Goal: Transaction & Acquisition: Purchase product/service

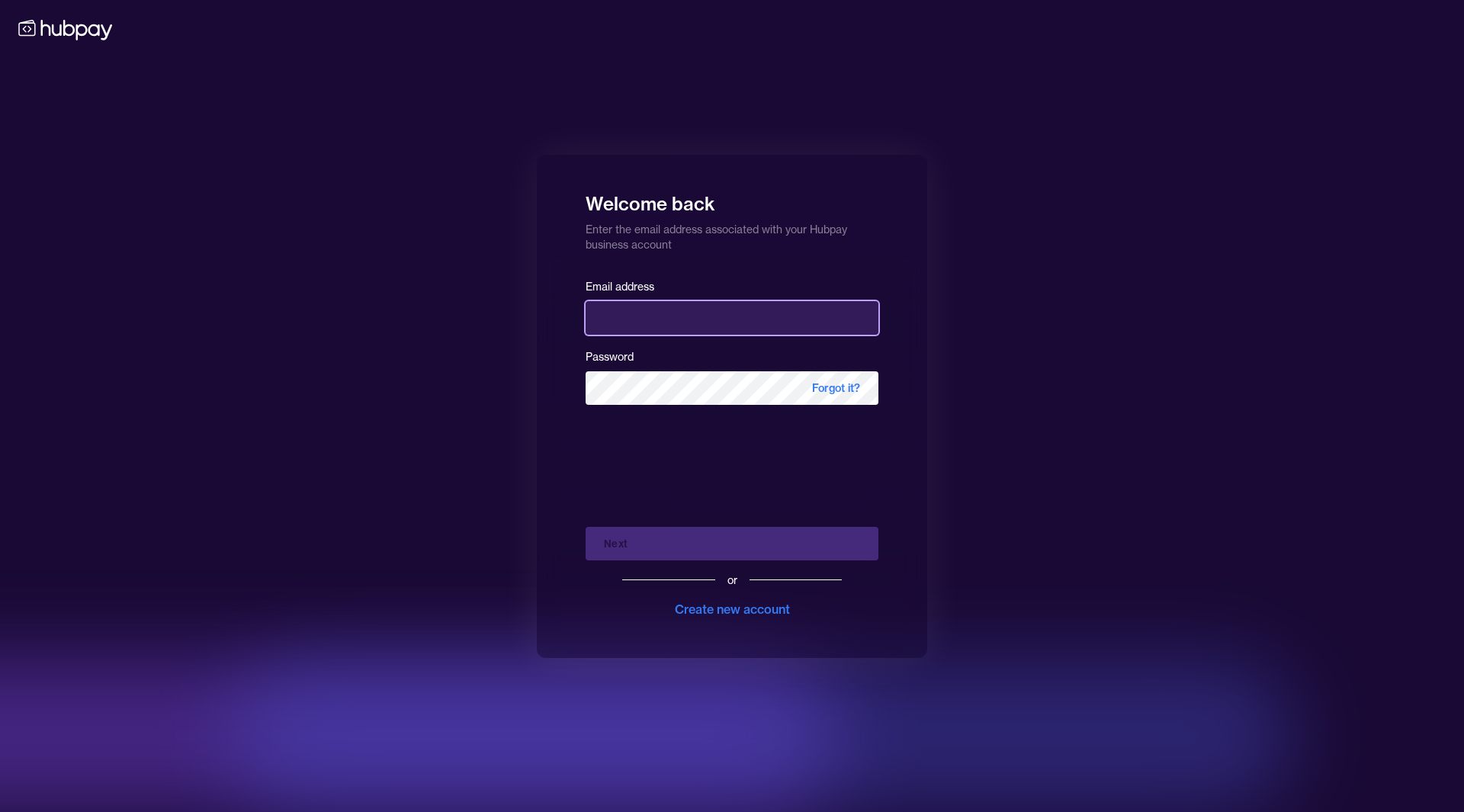
type input "**********"
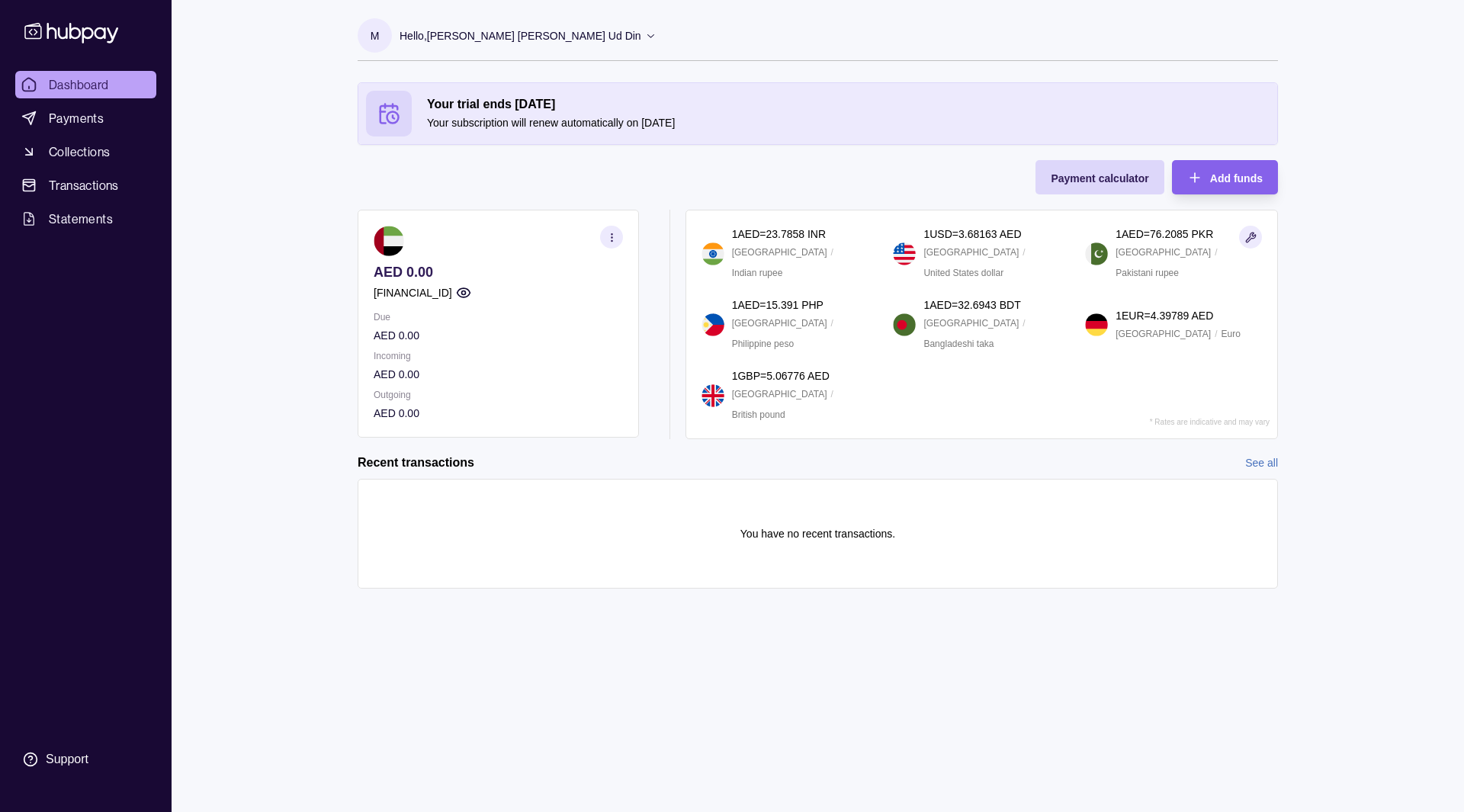
click at [464, 196] on div "Your trial ends [DATE] Your subscription will renew automatically on [DATE] Pay…" at bounding box center [818, 261] width 920 height 357
click at [583, 116] on p "Your subscription will renew automatically on [DATE]" at bounding box center [848, 123] width 843 height 17
click at [1221, 182] on span "Add funds" at bounding box center [1237, 178] width 53 height 13
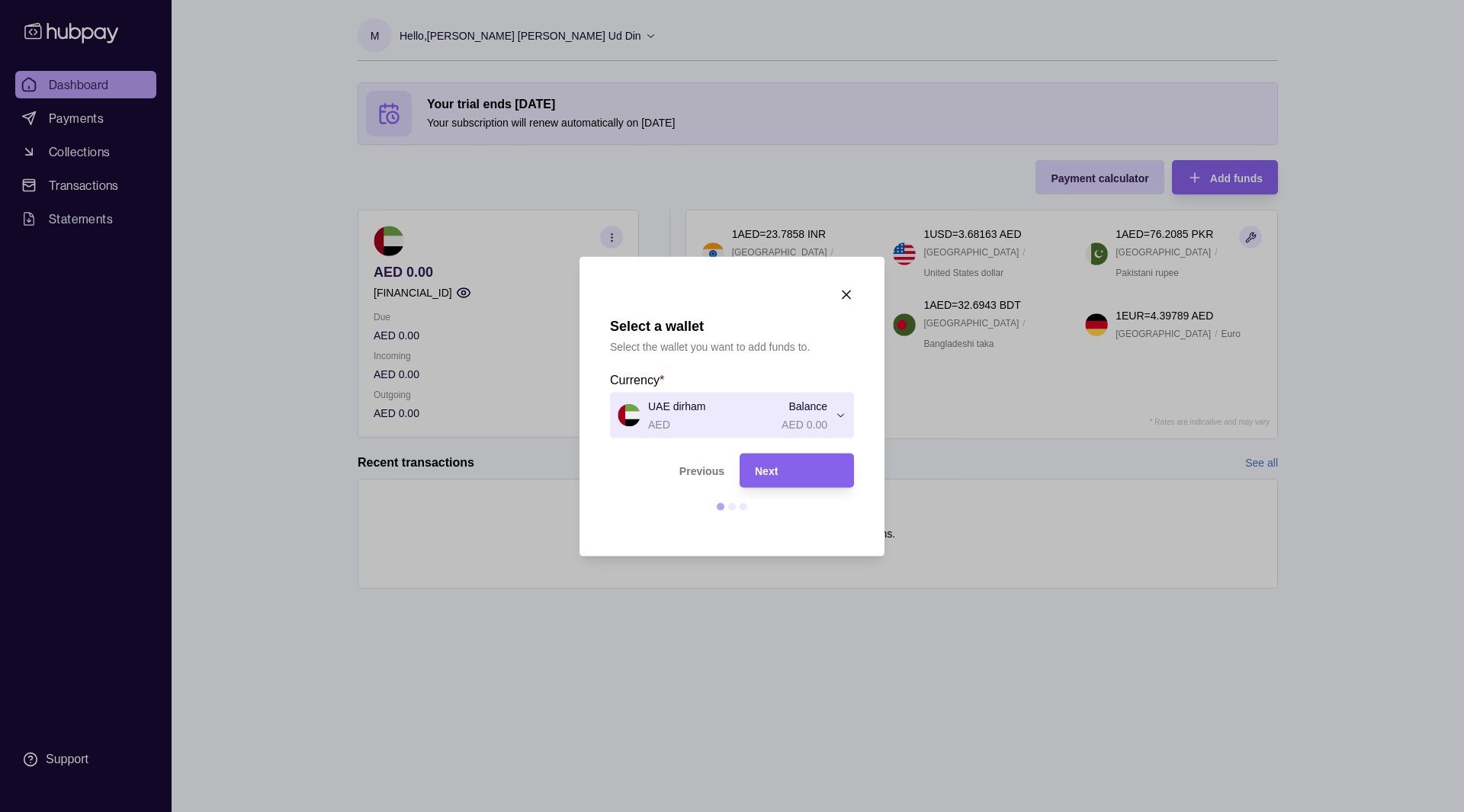
click at [625, 352] on p "Select the wallet you want to add funds to." at bounding box center [709, 346] width 200 height 17
click at [723, 352] on p "Select the wallet you want to add funds to." at bounding box center [709, 346] width 200 height 17
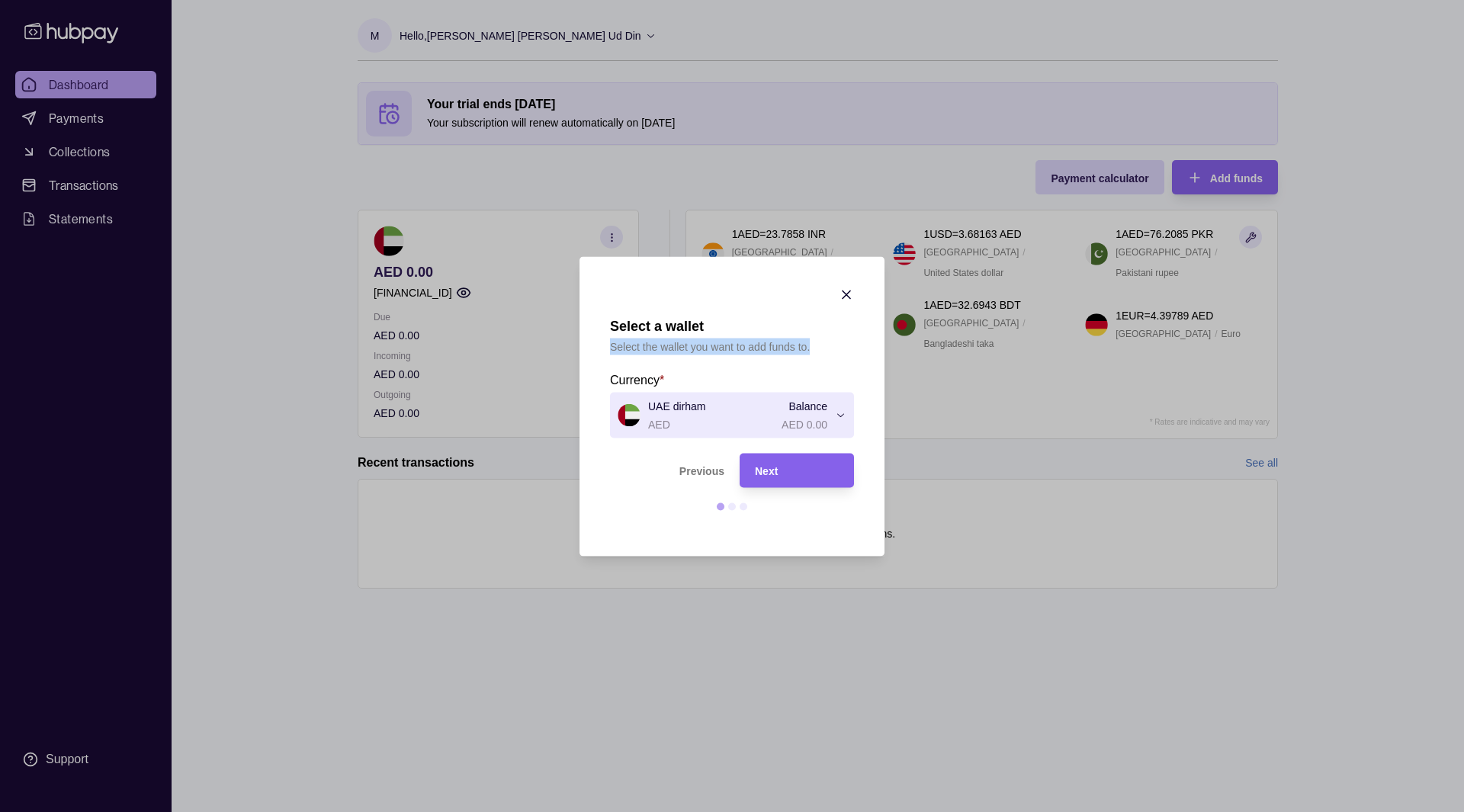
click at [723, 352] on p "Select the wallet you want to add funds to." at bounding box center [709, 346] width 200 height 17
click at [766, 468] on span "Next" at bounding box center [766, 472] width 23 height 13
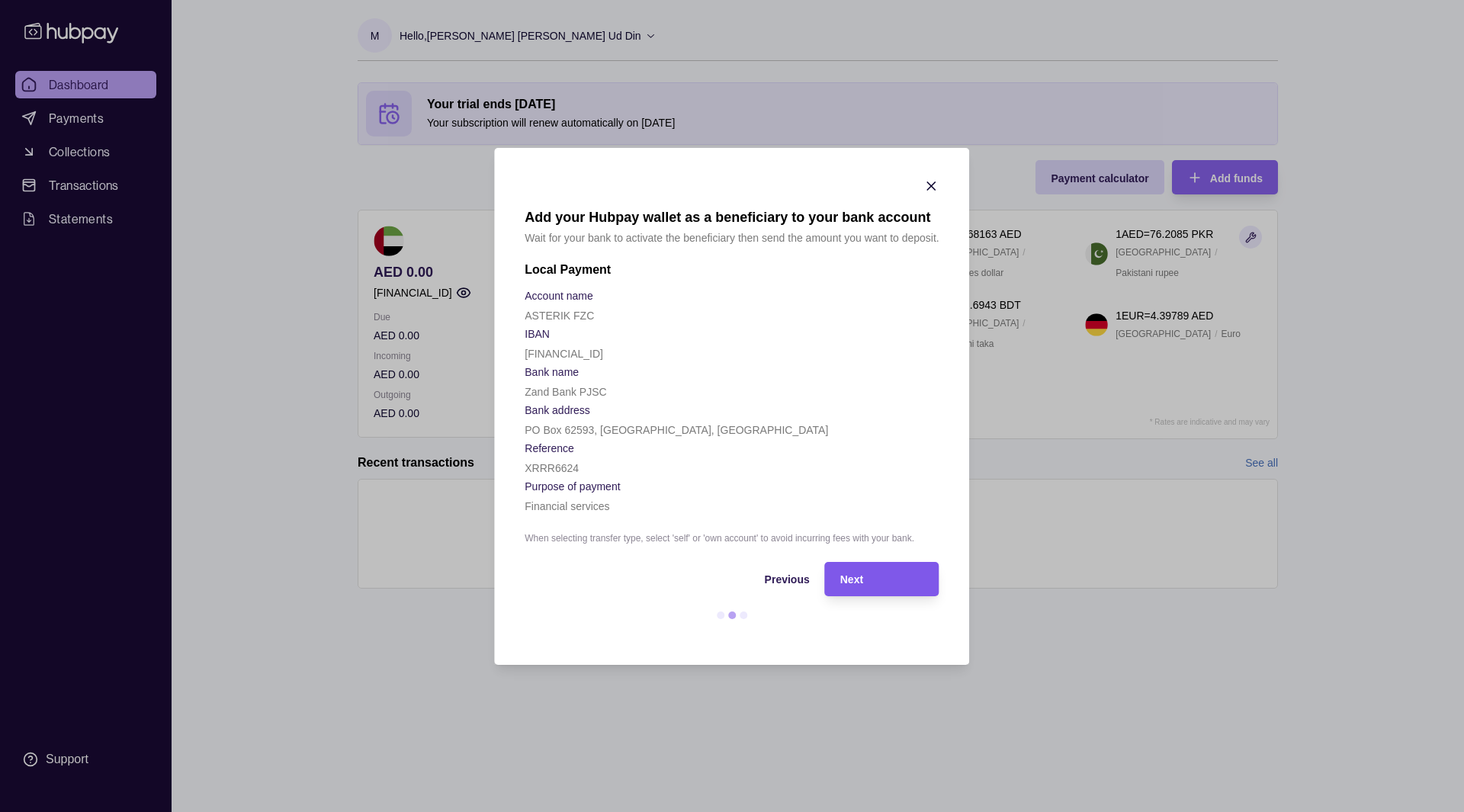
click at [854, 583] on span "Next" at bounding box center [852, 579] width 23 height 13
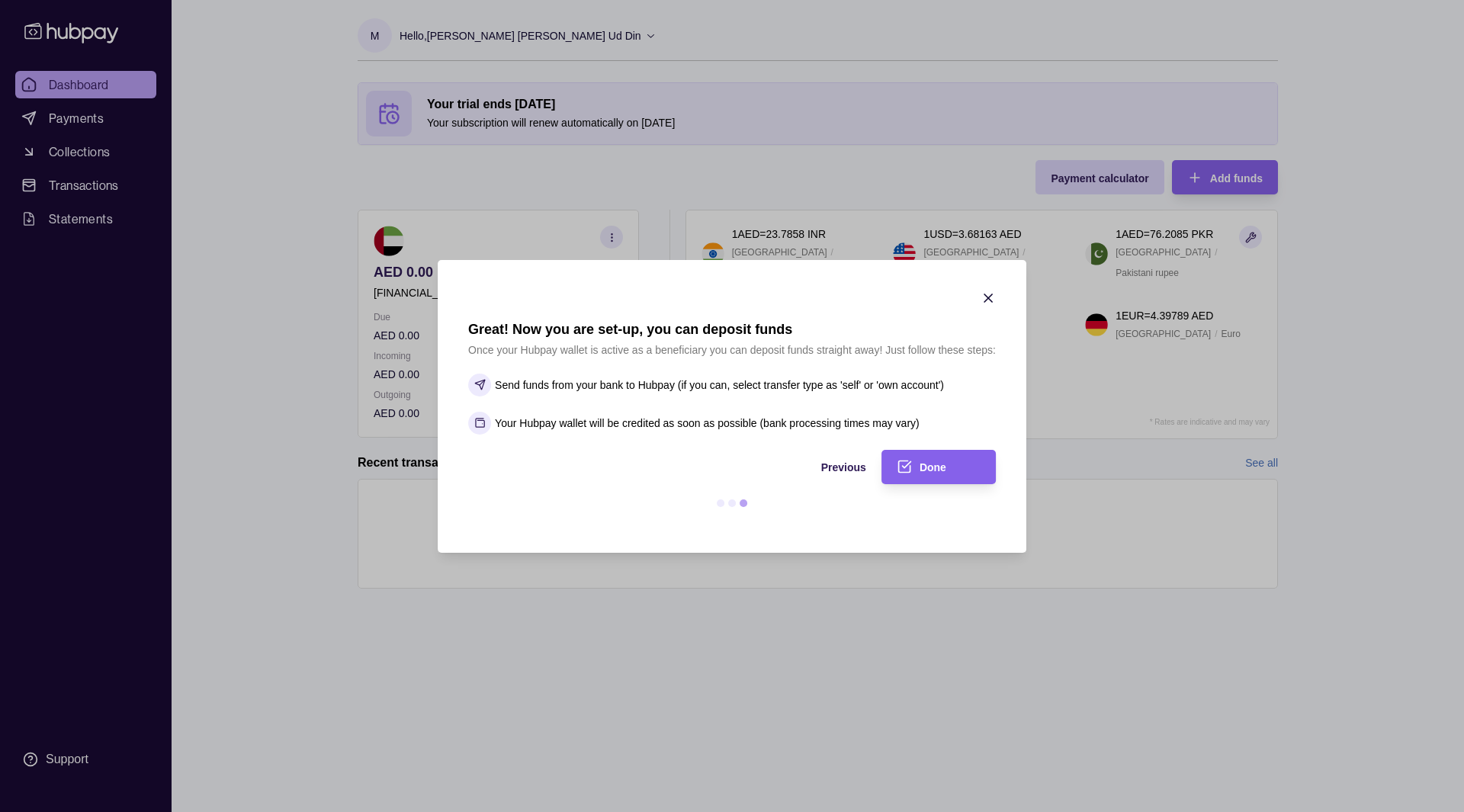
click at [611, 388] on p "Send funds from your bank to Hubpay (if you can, select transfer type as 'self'…" at bounding box center [720, 385] width 449 height 17
click at [659, 386] on p "Send funds from your bank to Hubpay (if you can, select transfer type as 'self'…" at bounding box center [720, 385] width 449 height 17
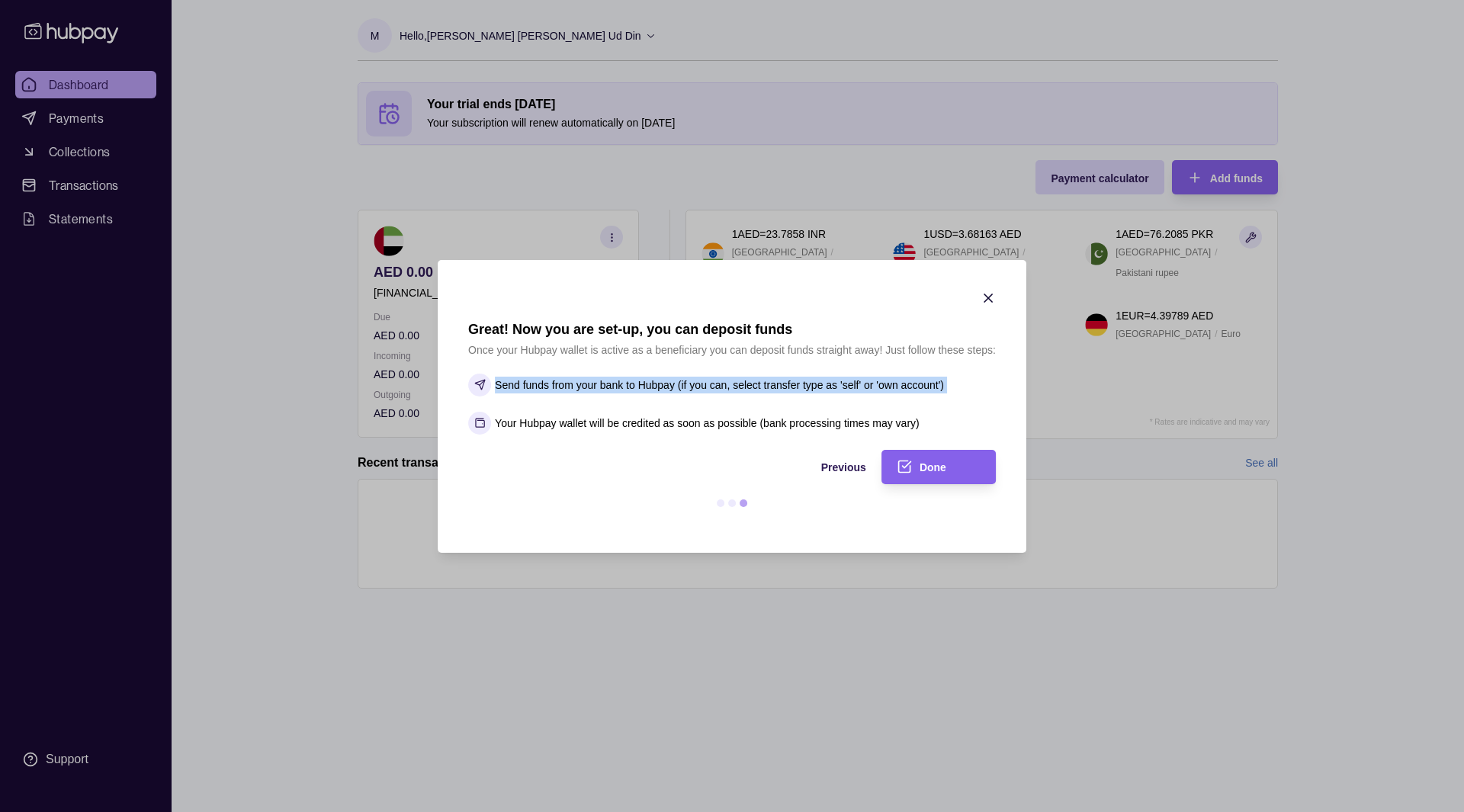
click at [746, 384] on p "Send funds from your bank to Hubpay (if you can, select transfer type as 'self'…" at bounding box center [720, 385] width 449 height 17
click at [828, 389] on p "Send funds from your bank to Hubpay (if you can, select transfer type as 'self'…" at bounding box center [720, 385] width 449 height 17
click at [855, 388] on p "Send funds from your bank to Hubpay (if you can, select transfer type as 'self'…" at bounding box center [720, 385] width 449 height 17
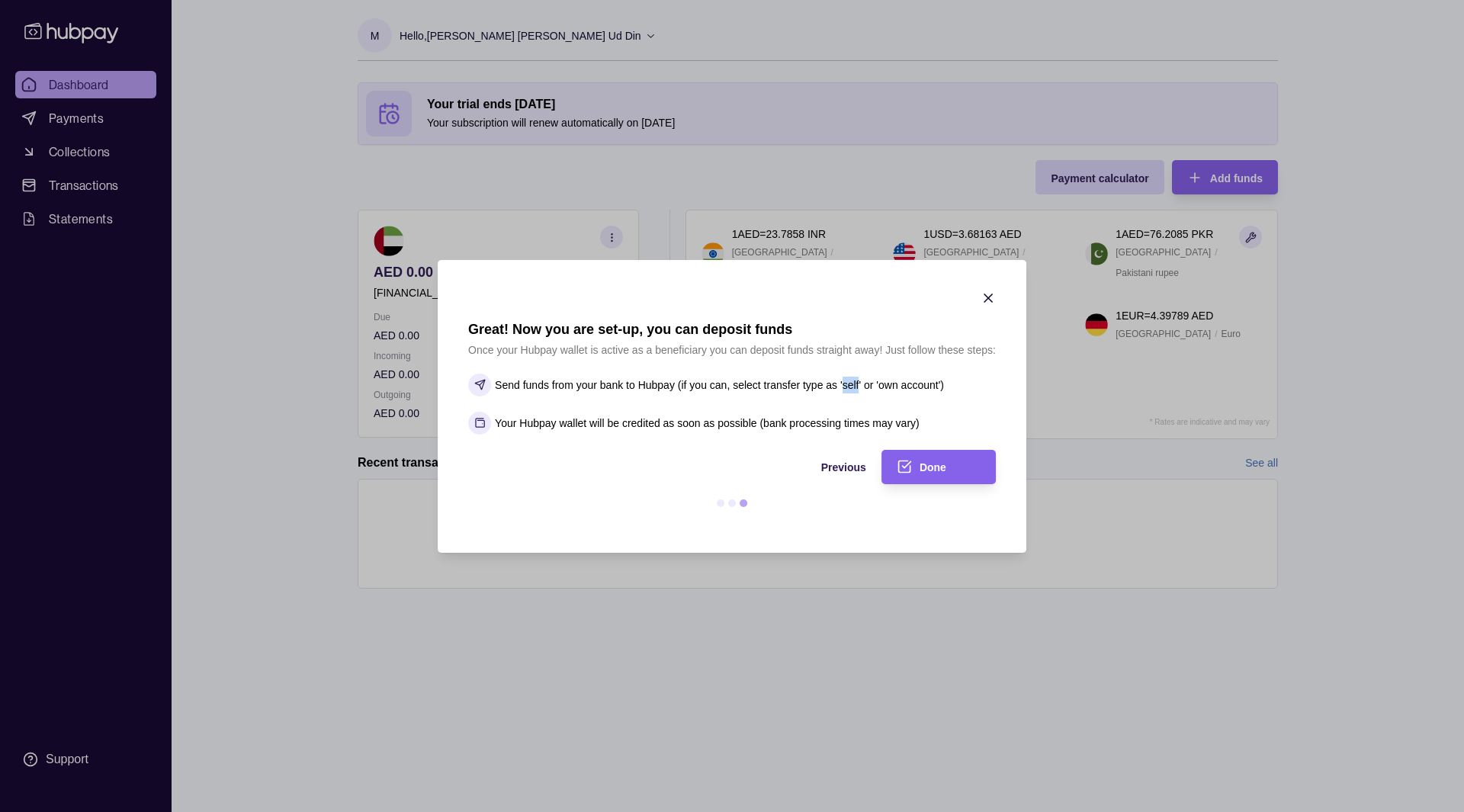
click at [855, 388] on p "Send funds from your bank to Hubpay (if you can, select transfer type as 'self'…" at bounding box center [720, 385] width 449 height 17
click at [777, 381] on p "Send funds from your bank to Hubpay (if you can, select transfer type as 'self'…" at bounding box center [720, 385] width 449 height 17
click at [576, 420] on p "Your Hubpay wallet will be credited as soon as possible (bank processing times …" at bounding box center [707, 423] width 424 height 17
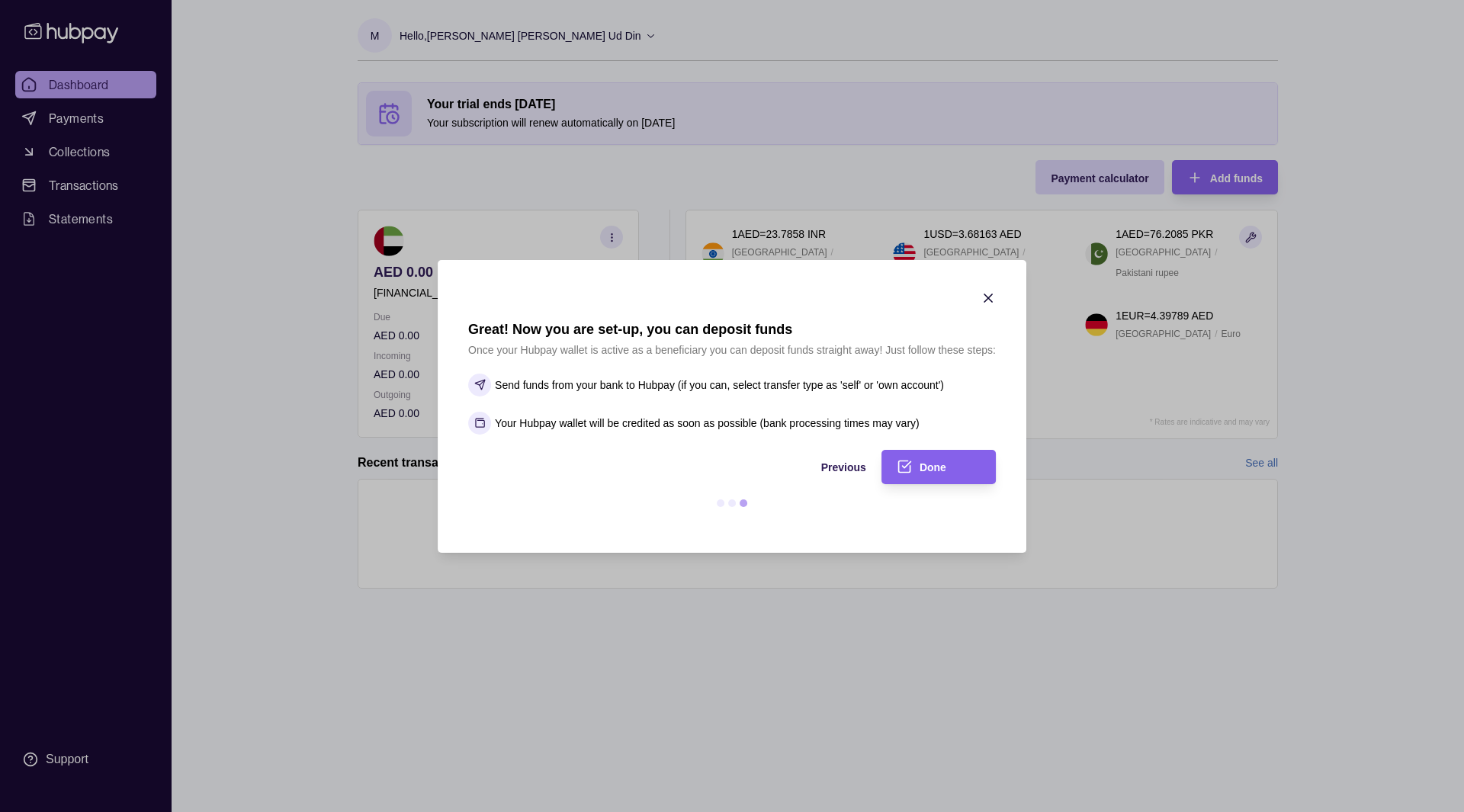
click at [642, 424] on p "Your Hubpay wallet will be credited as soon as possible (bank processing times …" at bounding box center [707, 423] width 424 height 17
click at [809, 427] on p "Your Hubpay wallet will be credited as soon as possible (bank processing times …" at bounding box center [707, 423] width 424 height 17
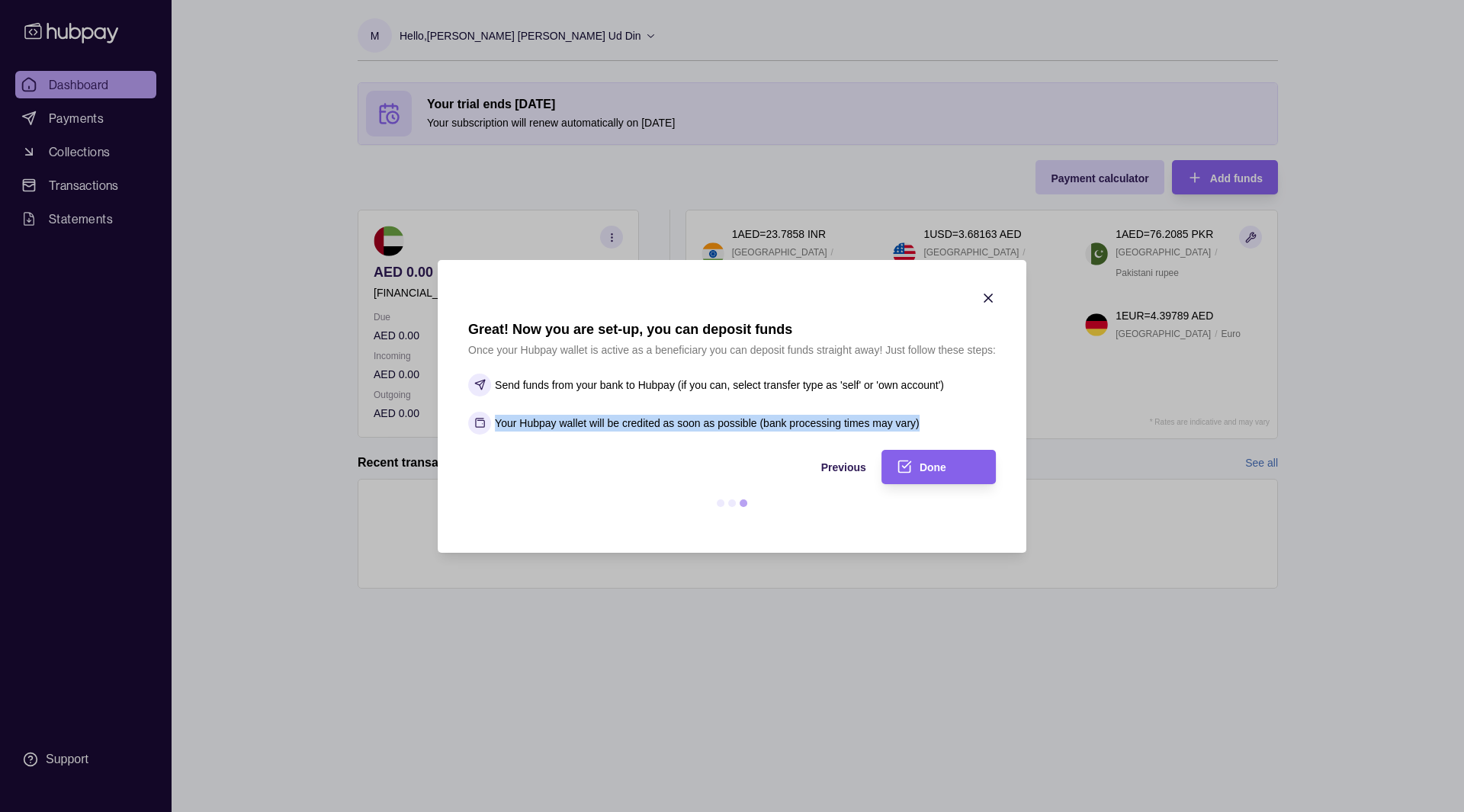
click at [809, 427] on p "Your Hubpay wallet will be credited as soon as possible (bank processing times …" at bounding box center [707, 423] width 424 height 17
click at [827, 382] on p "Send funds from your bank to Hubpay (if you can, select transfer type as 'self'…" at bounding box center [720, 385] width 449 height 17
click at [843, 457] on div "Previous" at bounding box center [667, 466] width 398 height 18
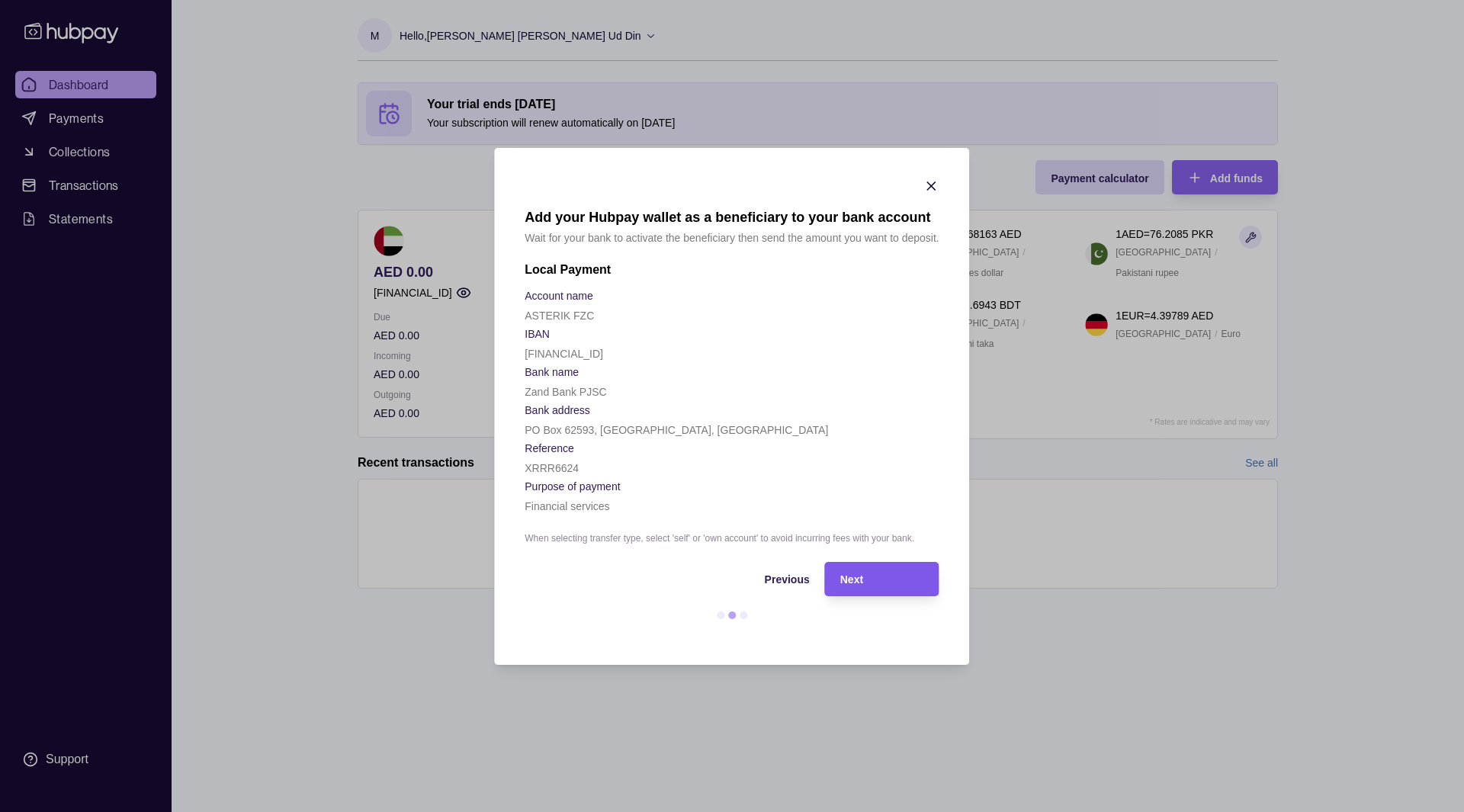
click at [867, 588] on div "Next" at bounding box center [870, 579] width 107 height 34
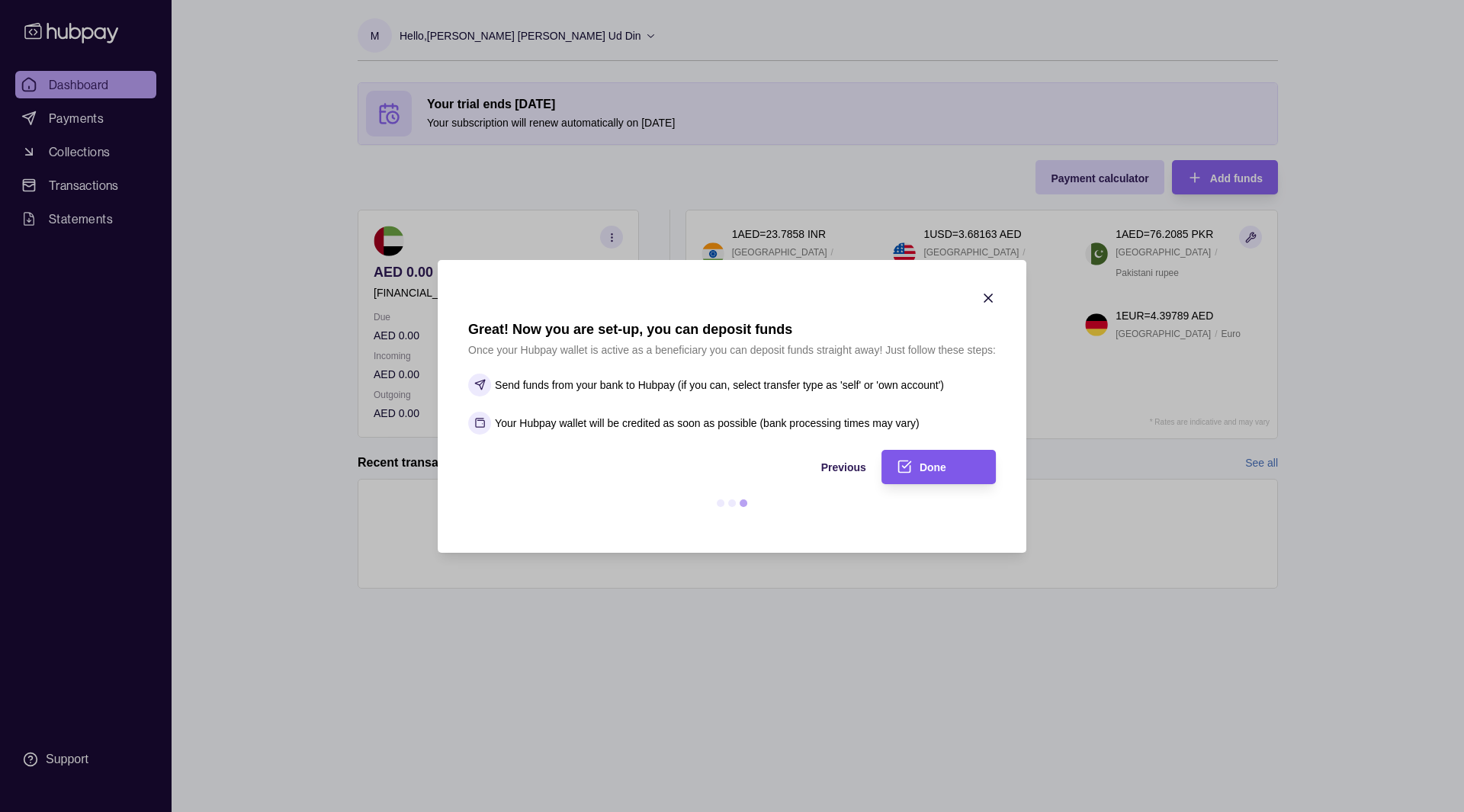
click at [922, 480] on div "Done" at bounding box center [927, 466] width 107 height 34
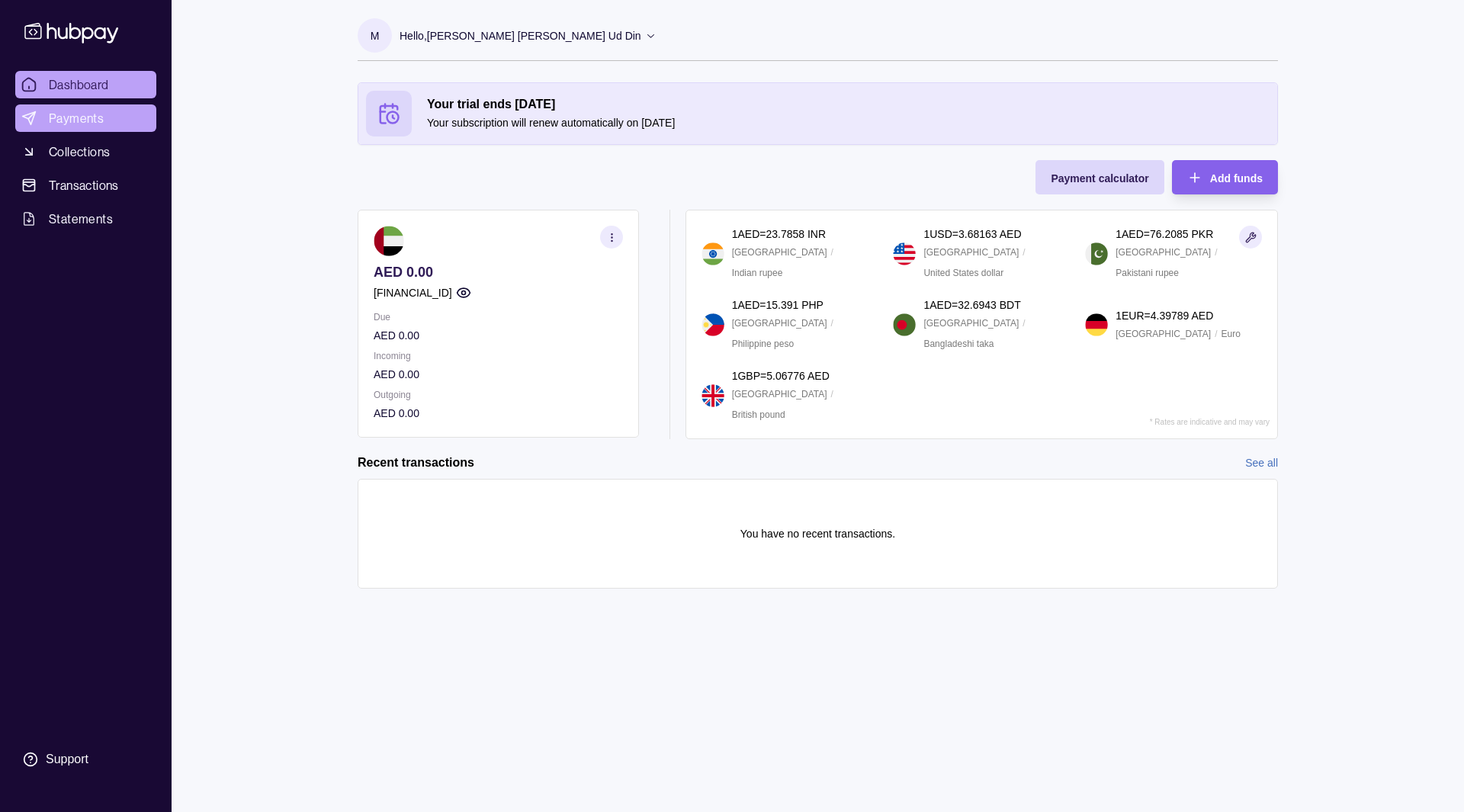
click at [112, 126] on link "Payments" at bounding box center [86, 118] width 141 height 28
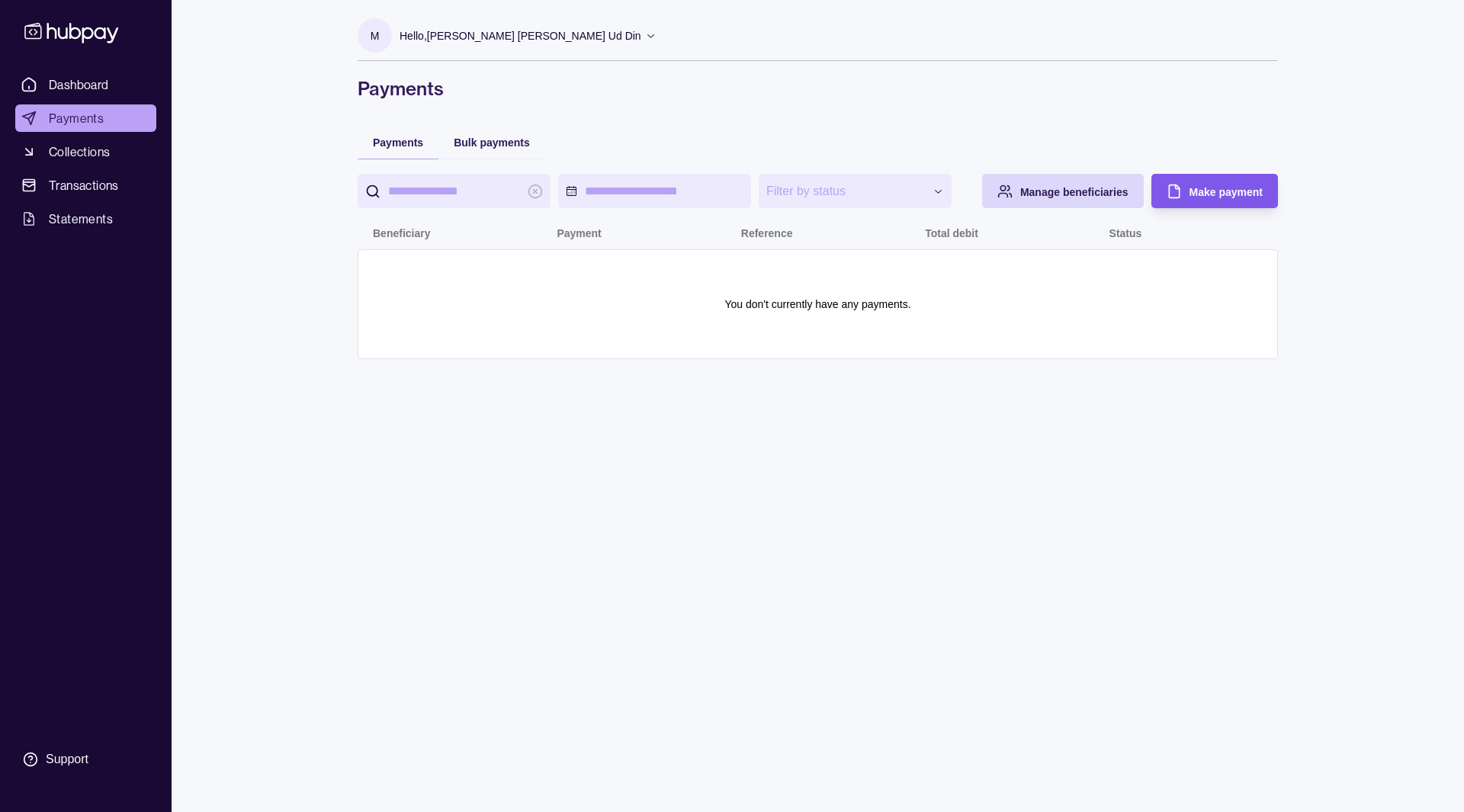
click at [1180, 180] on div "Make payment" at bounding box center [1203, 191] width 119 height 34
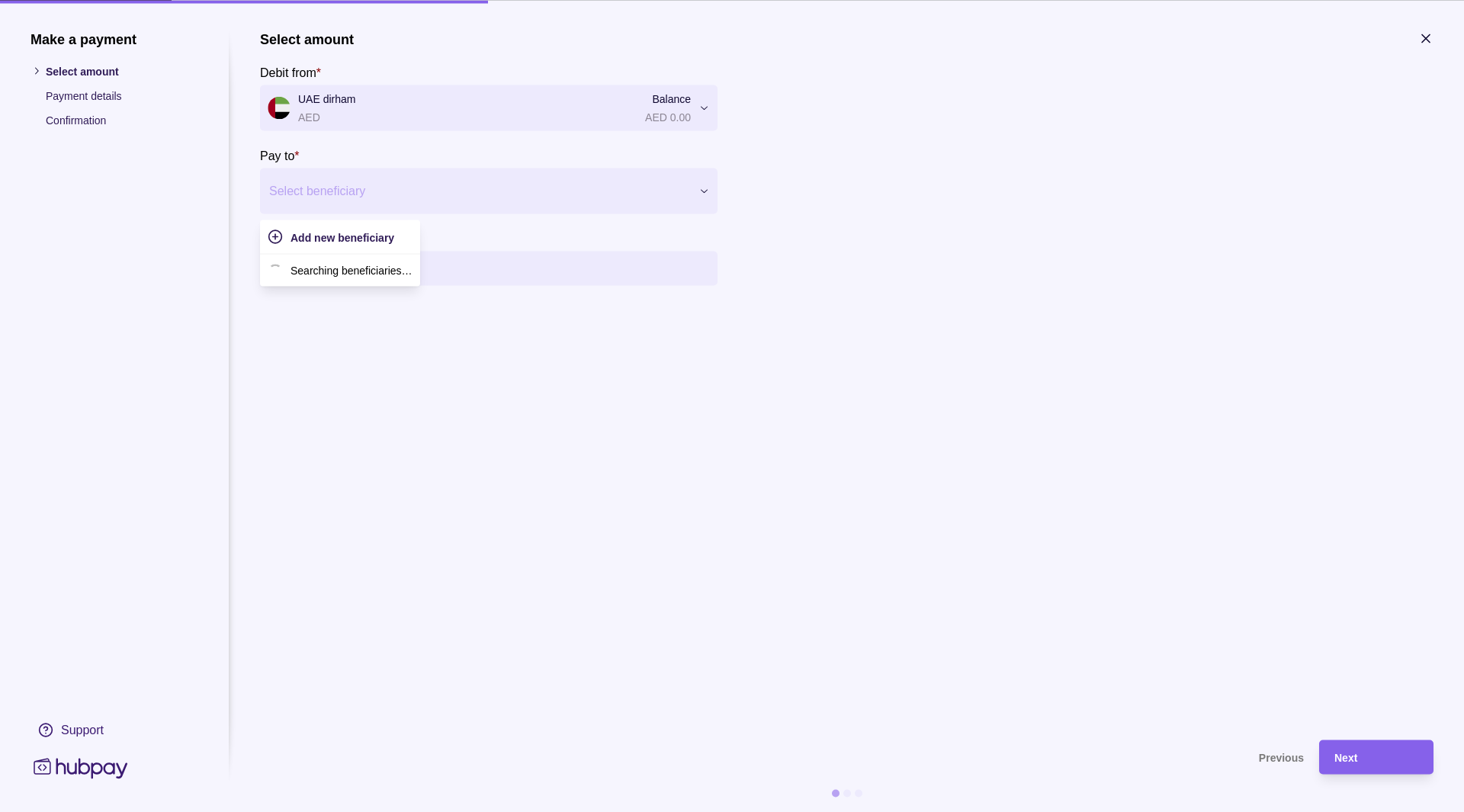
click at [505, 201] on div at bounding box center [479, 191] width 420 height 21
click at [391, 240] on span "Add new beneficiary" at bounding box center [342, 237] width 104 height 13
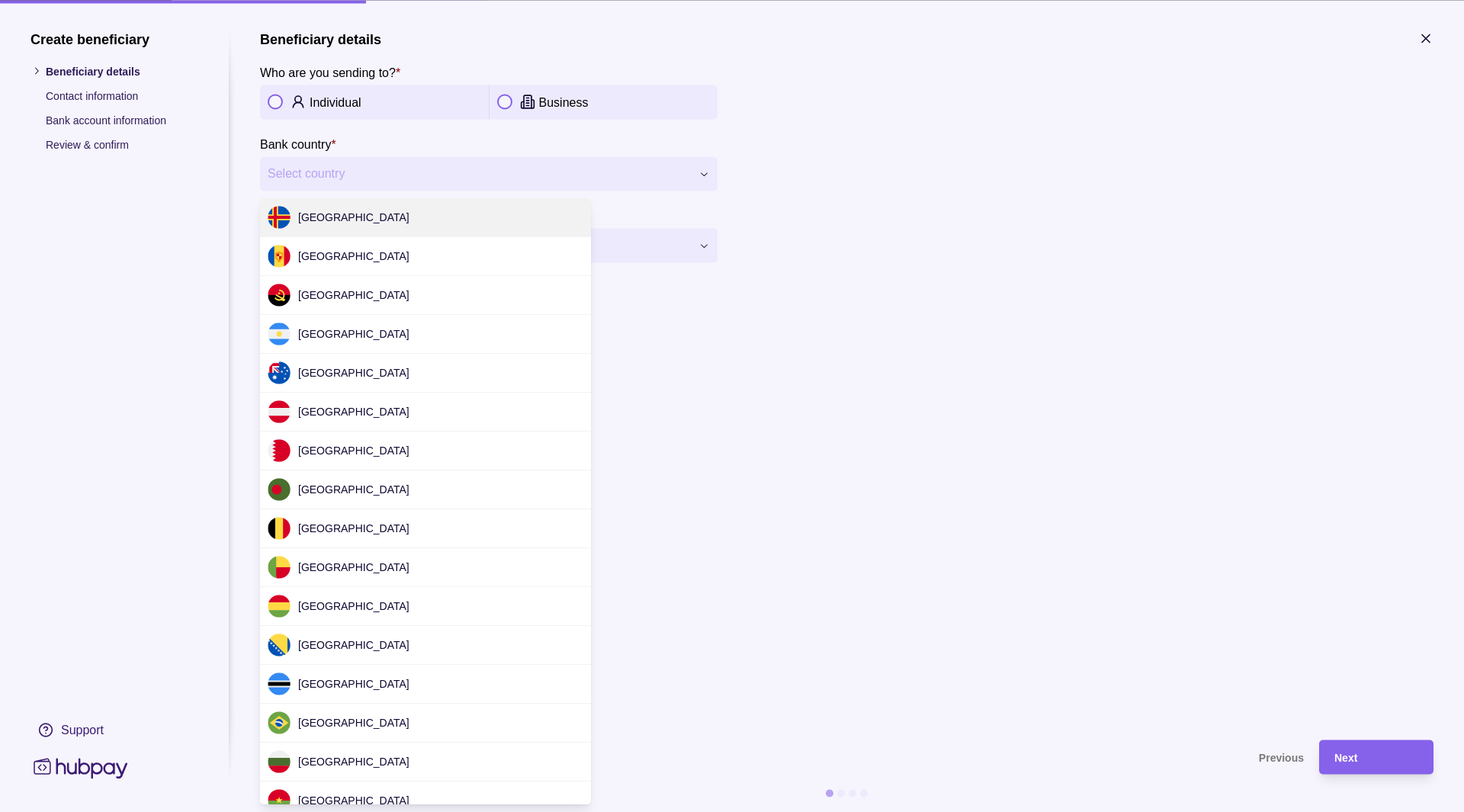
click at [470, 811] on div "**********" at bounding box center [732, 812] width 1464 height 0
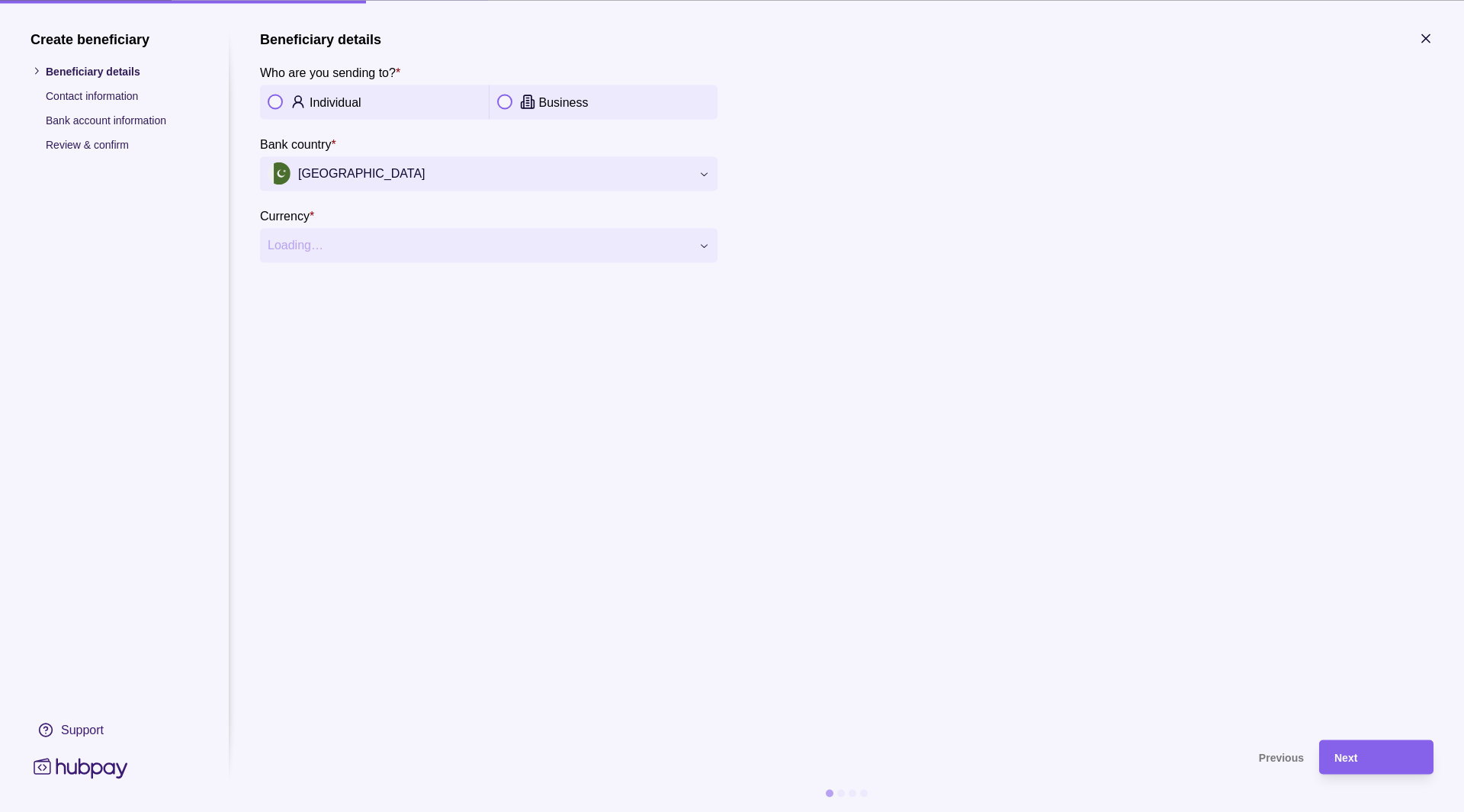
click at [332, 98] on p "Individual" at bounding box center [336, 102] width 52 height 13
click at [567, 811] on div "**********" at bounding box center [732, 812] width 1464 height 0
click at [407, 302] on section "**********" at bounding box center [846, 377] width 1174 height 694
click at [508, 106] on button "button" at bounding box center [504, 102] width 15 height 15
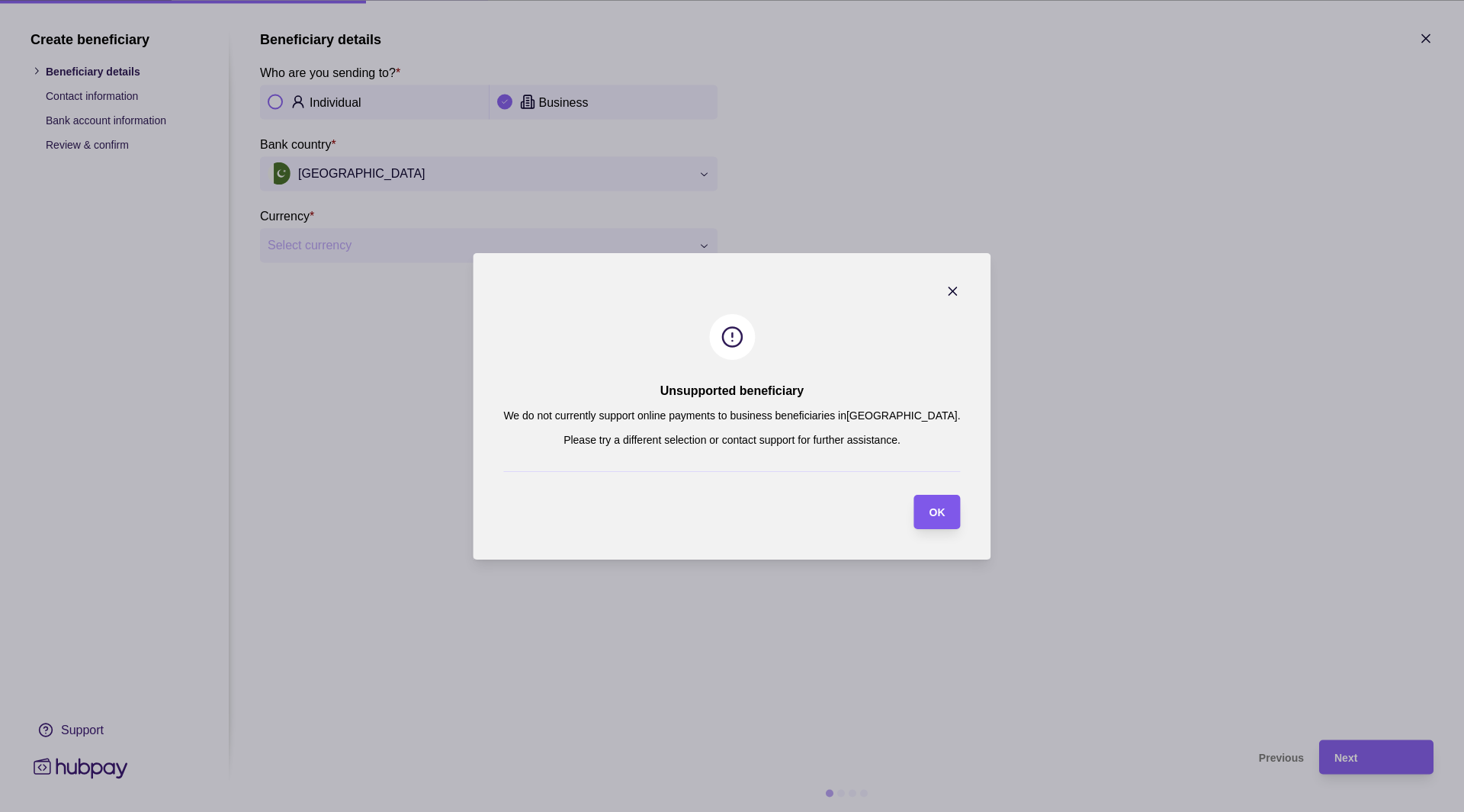
click at [929, 513] on span "OK" at bounding box center [937, 513] width 16 height 13
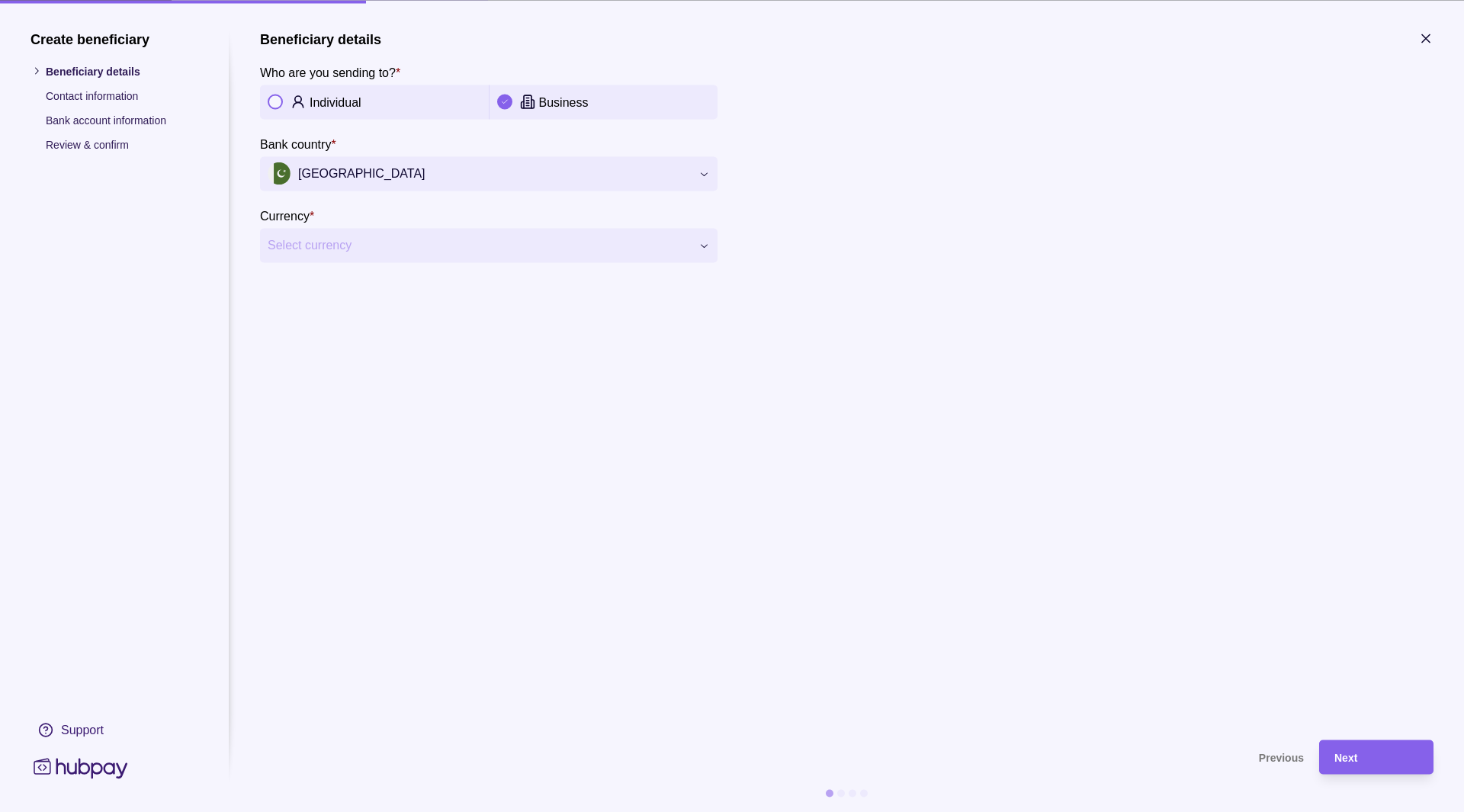
click at [310, 101] on p "Individual" at bounding box center [336, 102] width 52 height 13
click at [1386, 761] on div "Next" at bounding box center [1376, 757] width 84 height 18
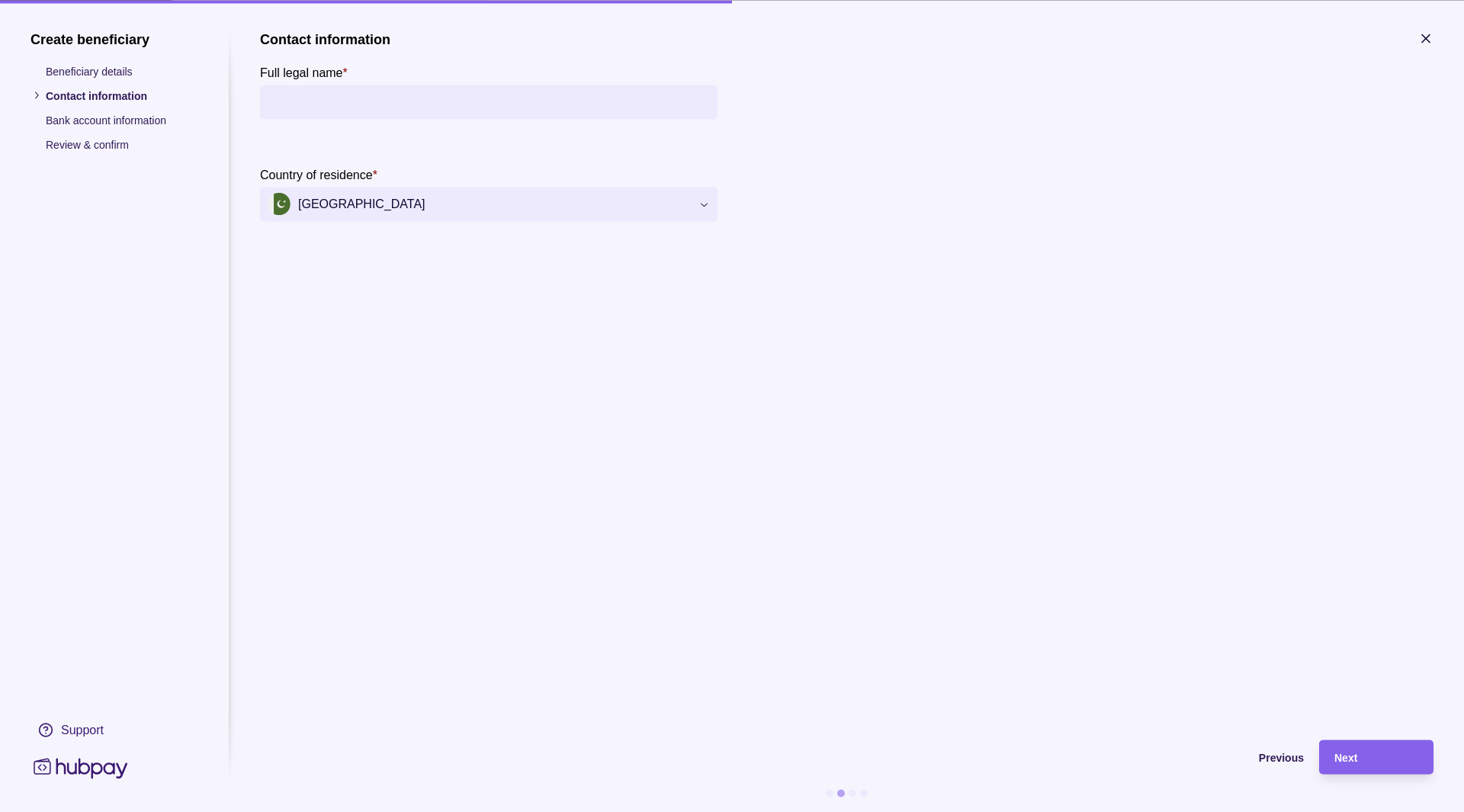
click at [458, 113] on input "Full legal name *" at bounding box center [489, 102] width 442 height 34
type input "**********"
click at [552, 159] on section "**********" at bounding box center [488, 133] width 458 height 206
click at [1359, 758] on div "Next" at bounding box center [1376, 757] width 84 height 18
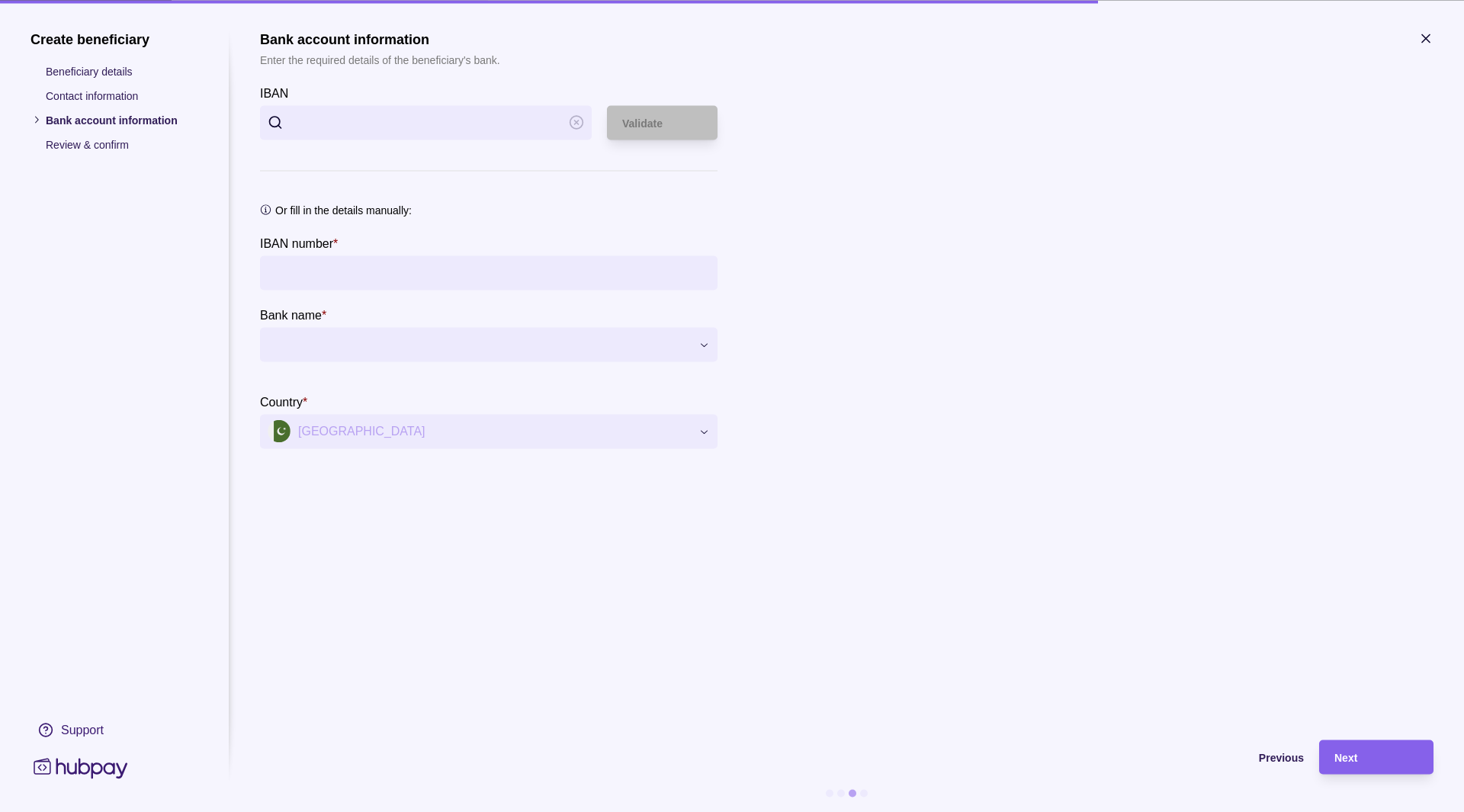
click at [518, 121] on input "IBAN" at bounding box center [425, 123] width 270 height 34
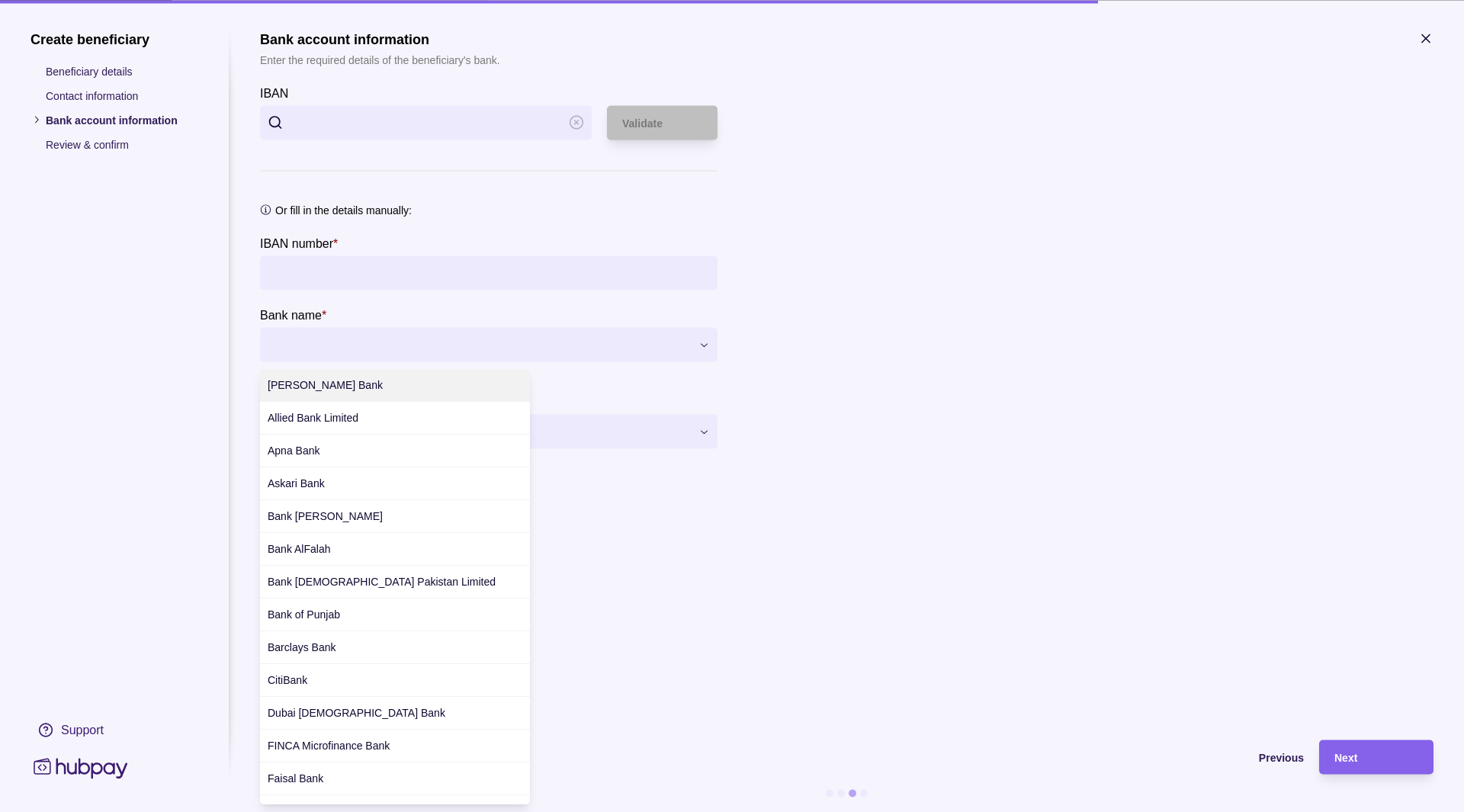
click at [409, 811] on div "**********" at bounding box center [732, 812] width 1464 height 0
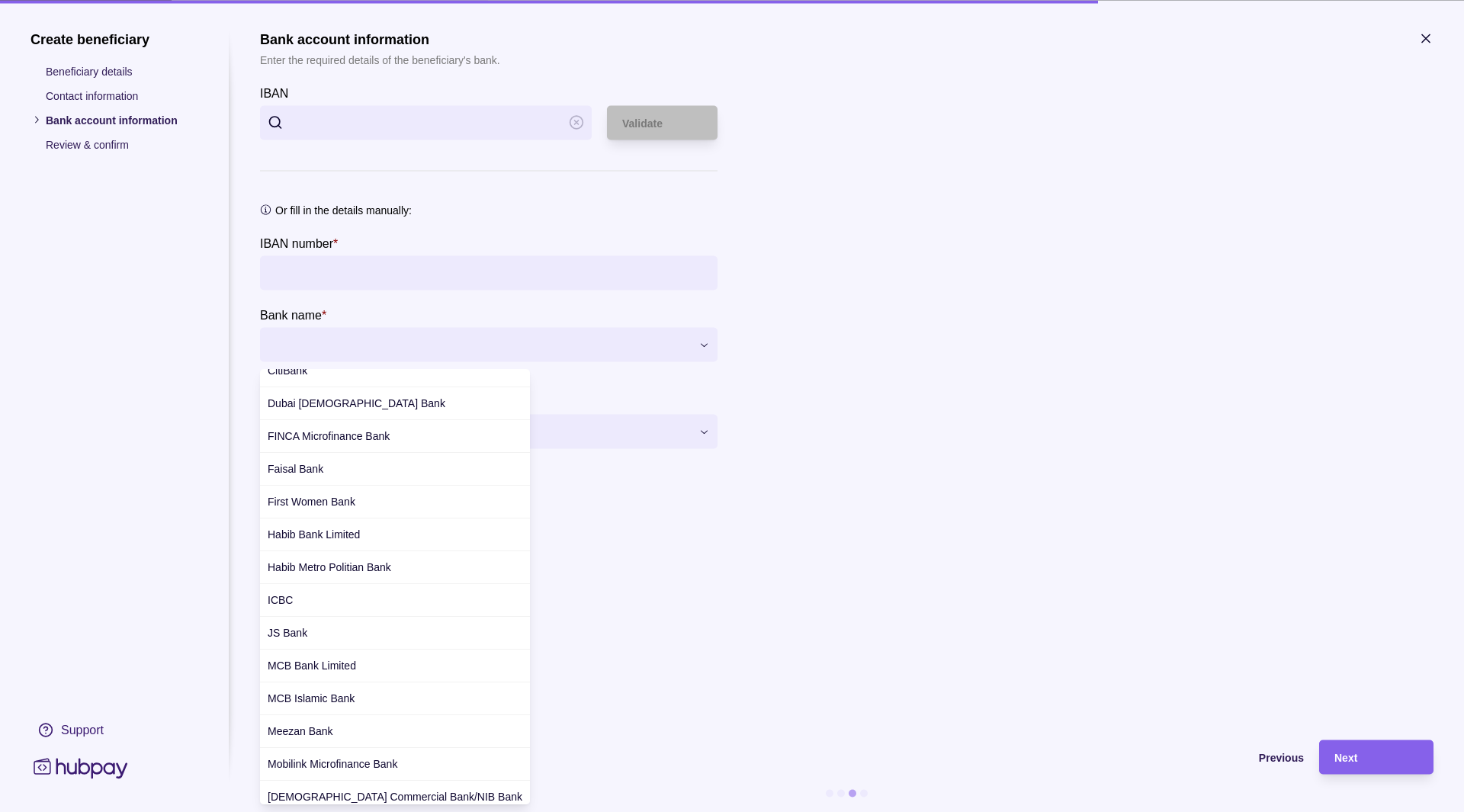
scroll to position [312, 0]
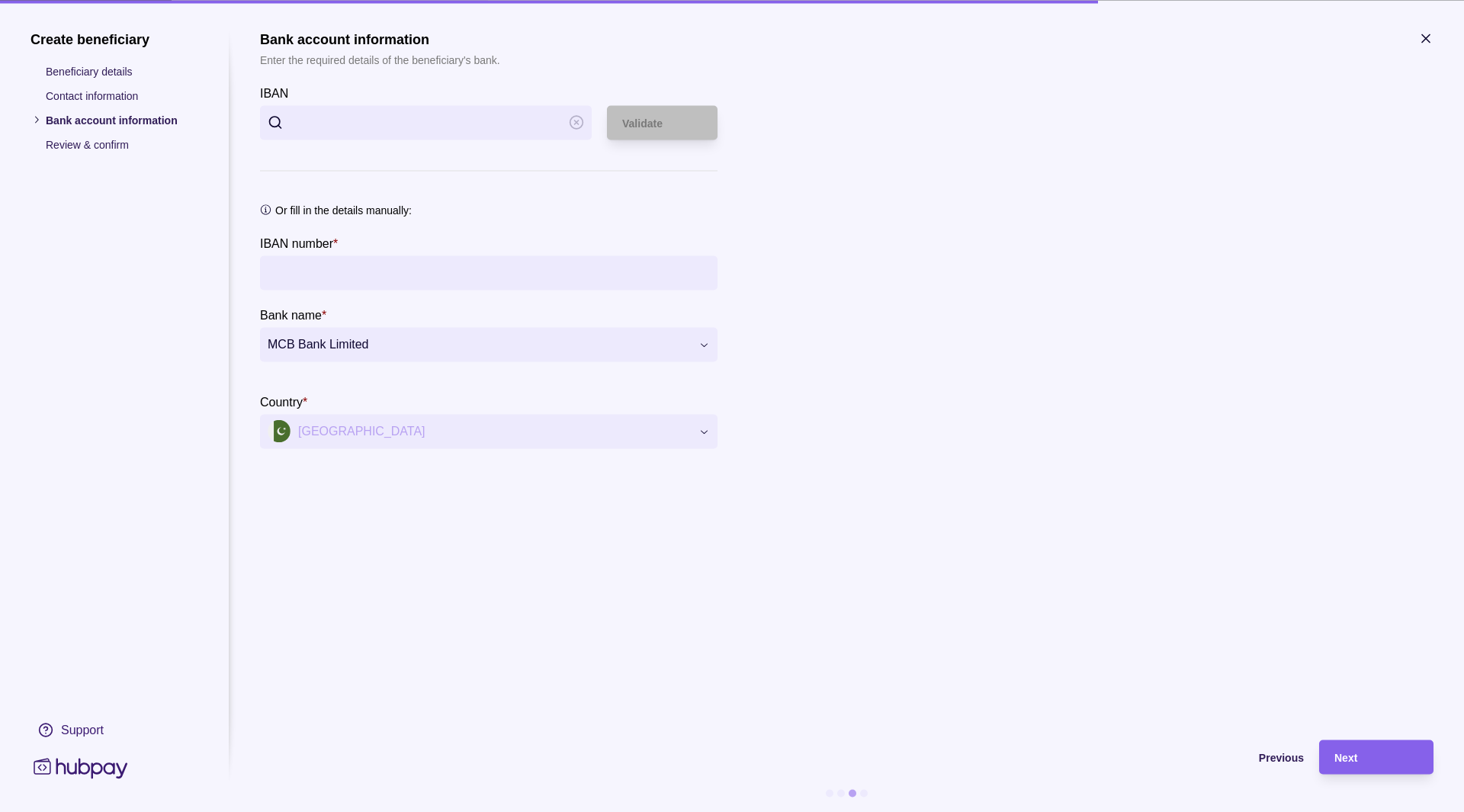
click at [406, 280] on input "IBAN number *" at bounding box center [489, 272] width 442 height 34
click at [1281, 764] on div "Previous" at bounding box center [782, 757] width 1044 height 18
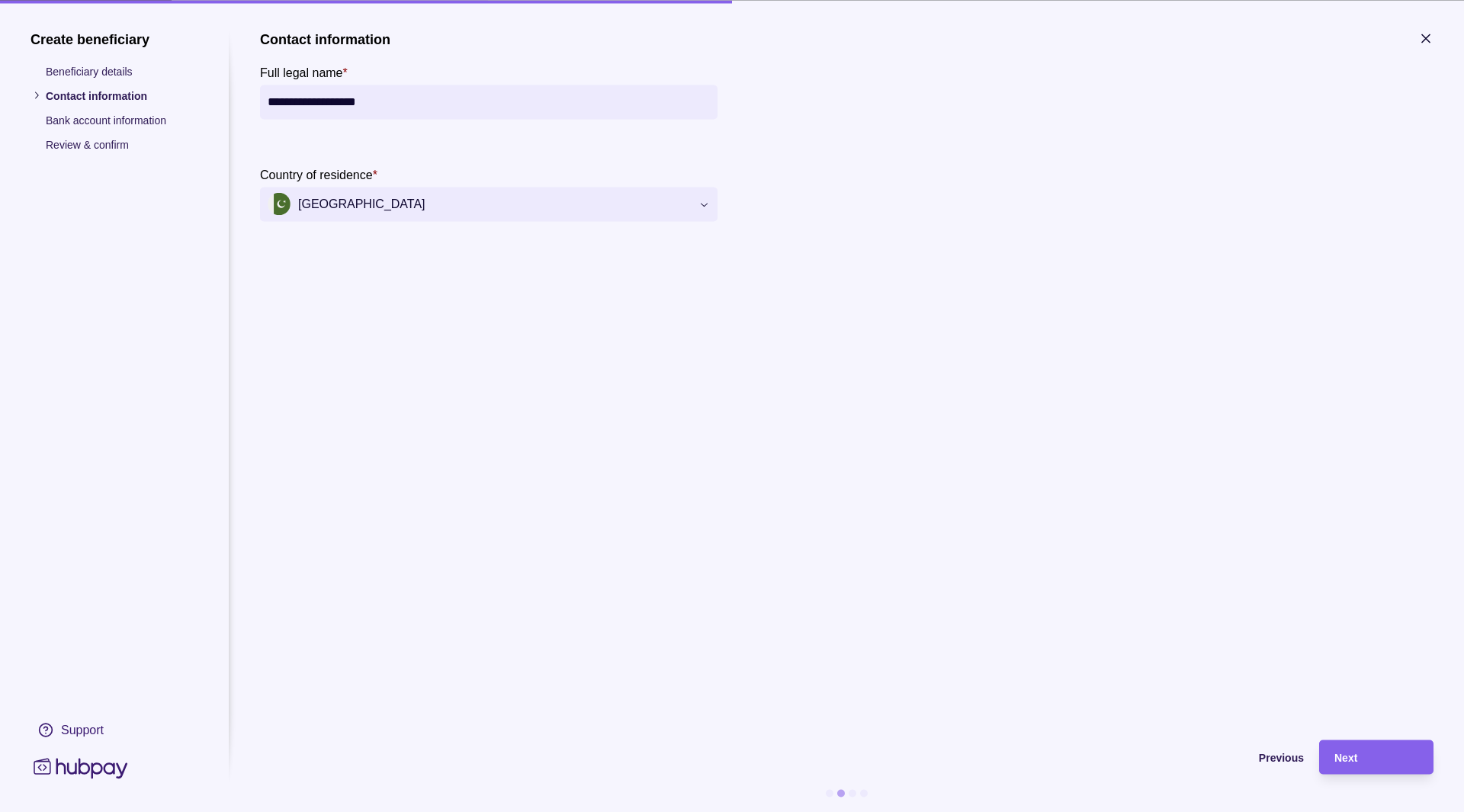
click at [1428, 38] on icon "button" at bounding box center [1425, 38] width 15 height 15
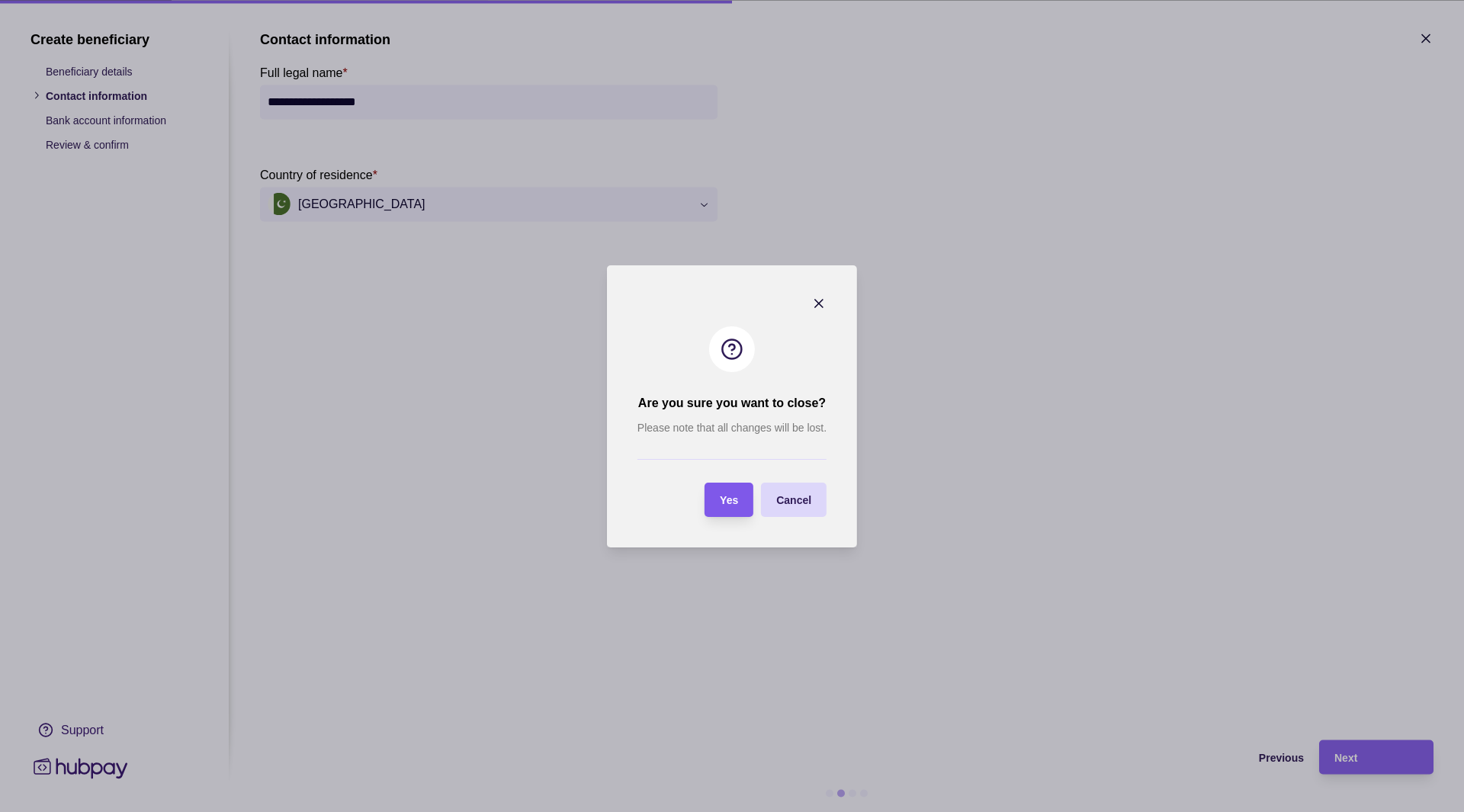
click at [727, 496] on span "Yes" at bounding box center [729, 500] width 18 height 13
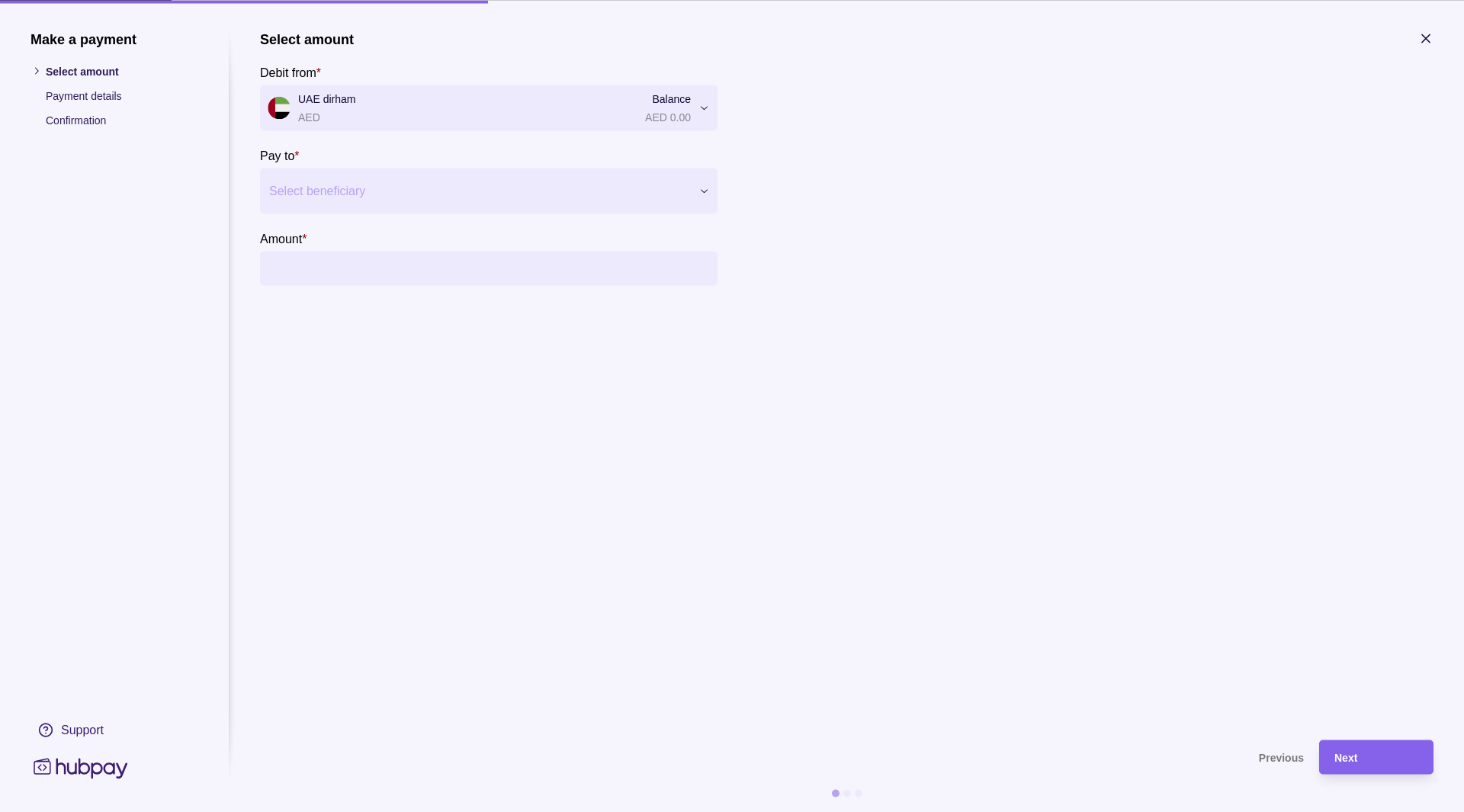
click at [1431, 42] on icon "button" at bounding box center [1425, 38] width 15 height 15
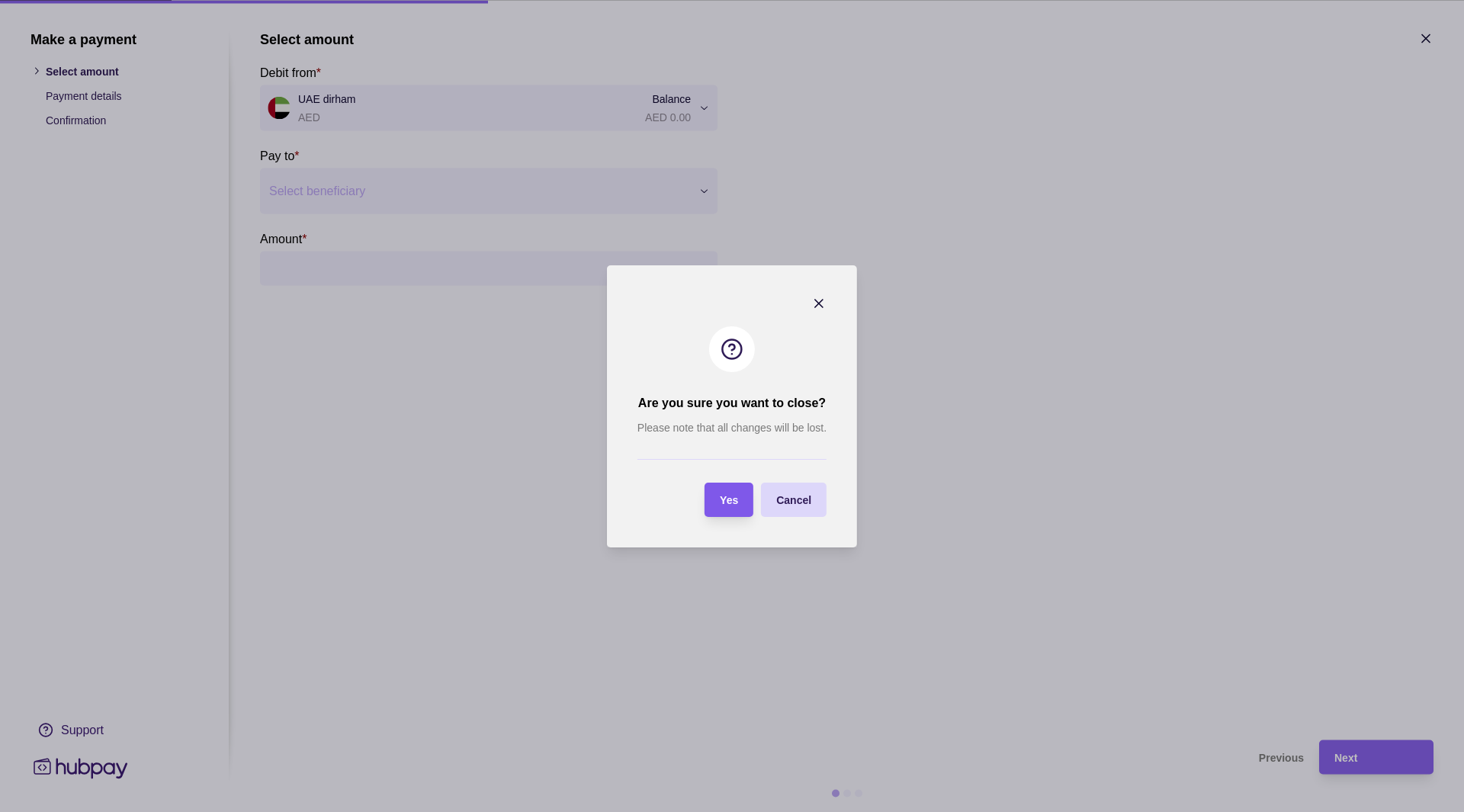
click at [732, 513] on div "Yes" at bounding box center [717, 500] width 41 height 34
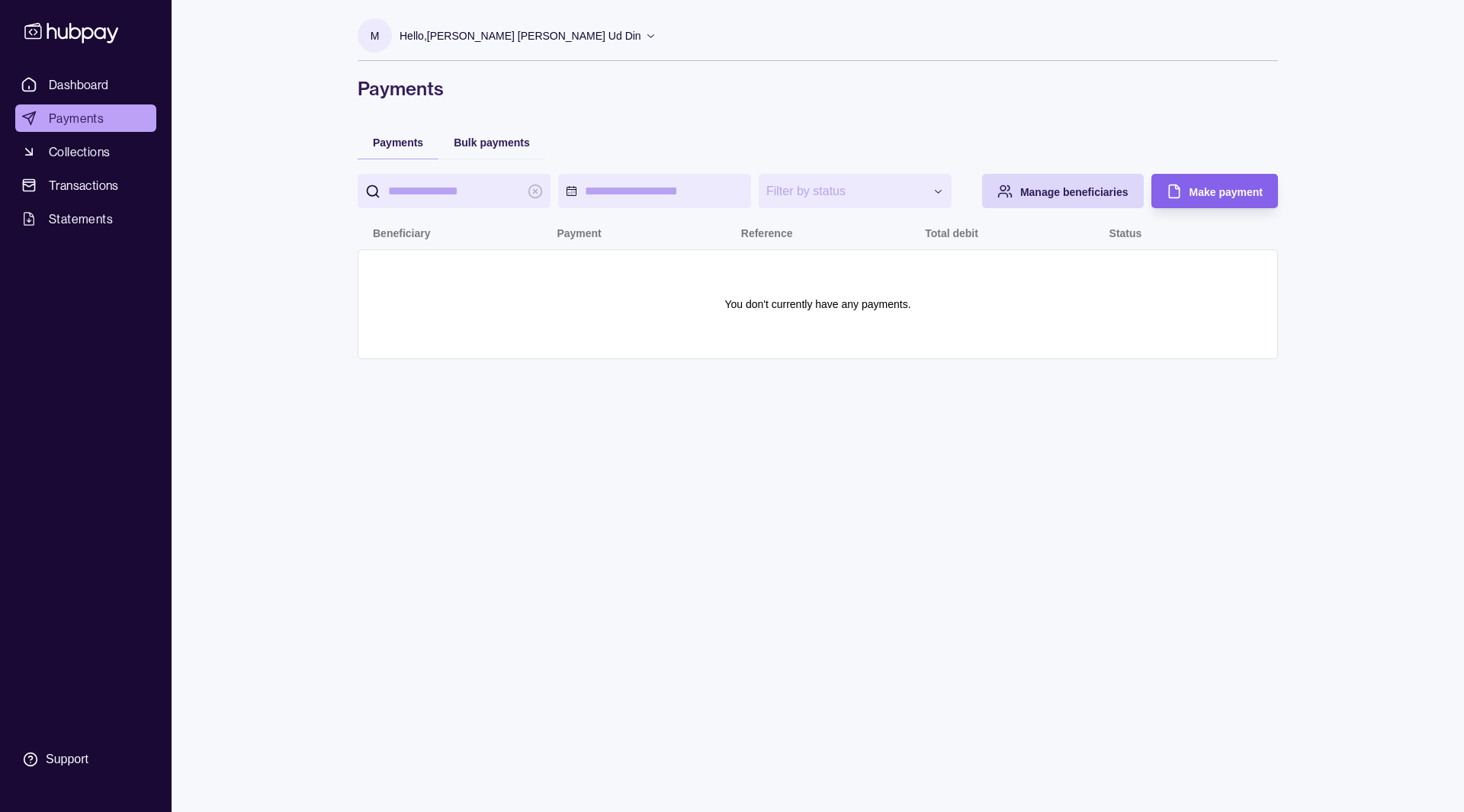
click at [507, 462] on div "**********" at bounding box center [818, 406] width 981 height 812
click at [82, 81] on span "Dashboard" at bounding box center [79, 84] width 60 height 18
